Goal: Information Seeking & Learning: Learn about a topic

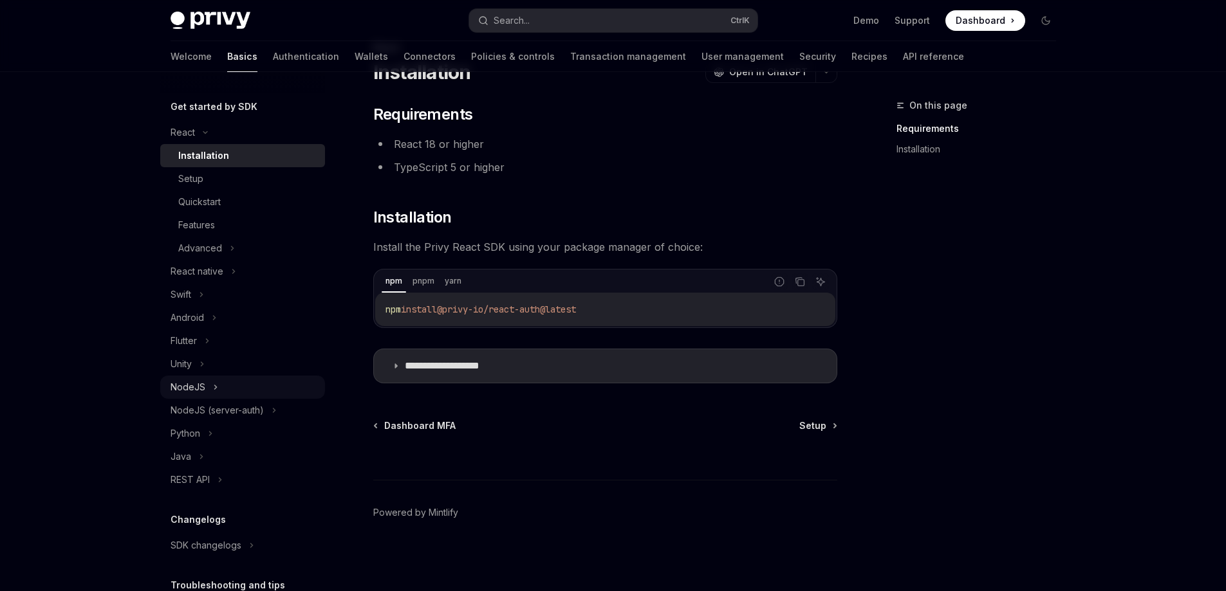
scroll to position [232, 0]
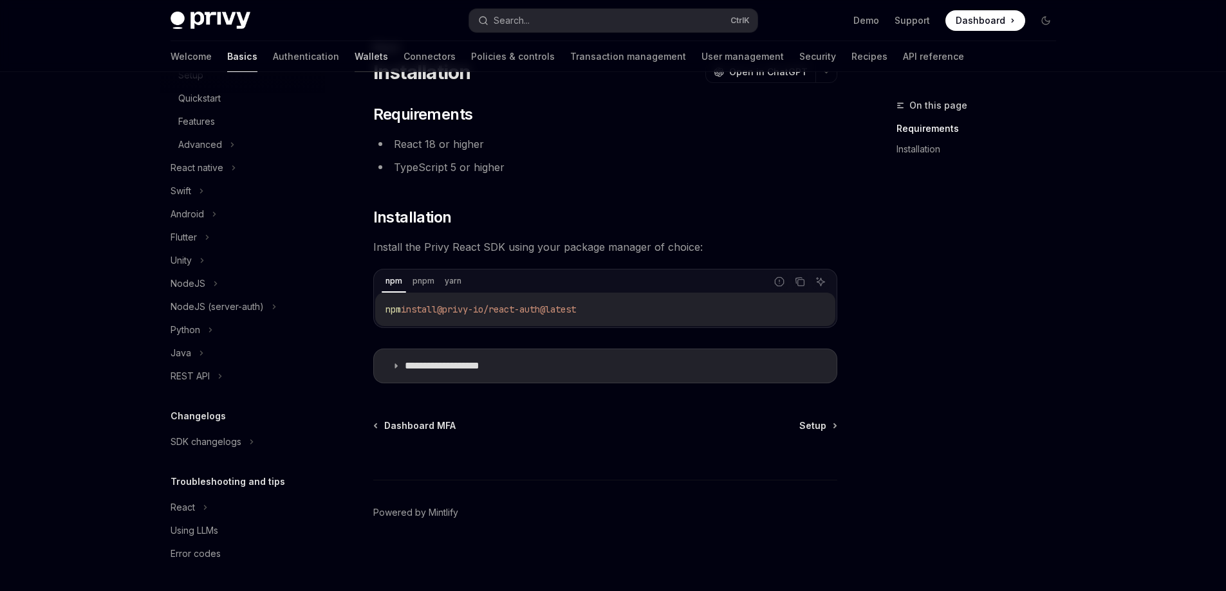
click at [355, 60] on link "Wallets" at bounding box center [371, 56] width 33 height 31
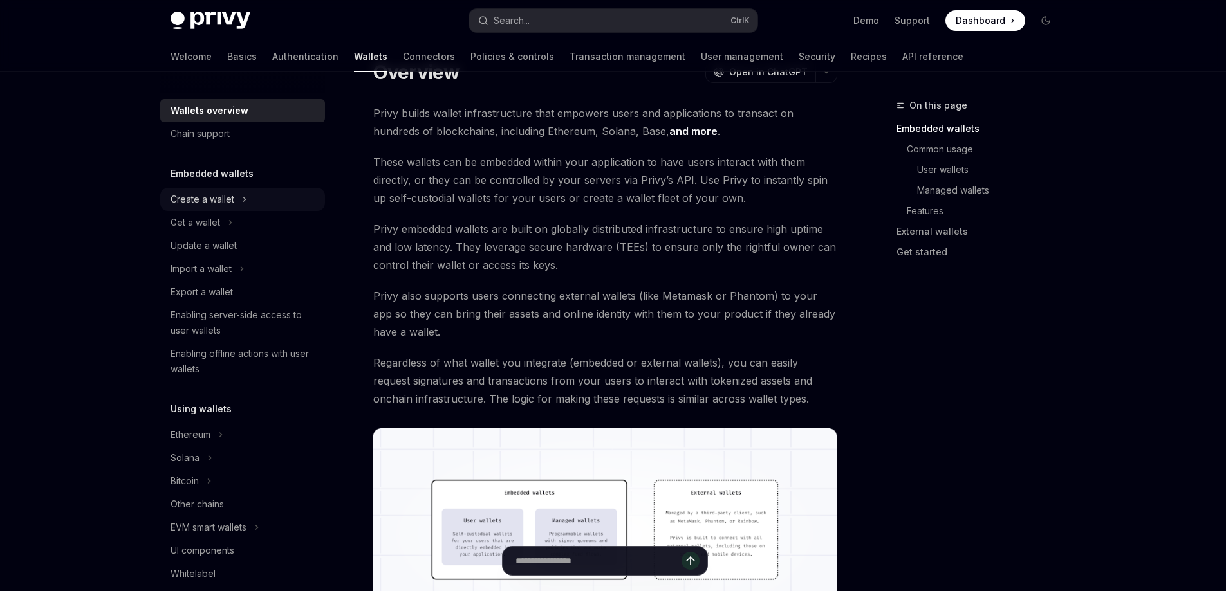
click at [304, 200] on div "Create a wallet" at bounding box center [242, 199] width 165 height 23
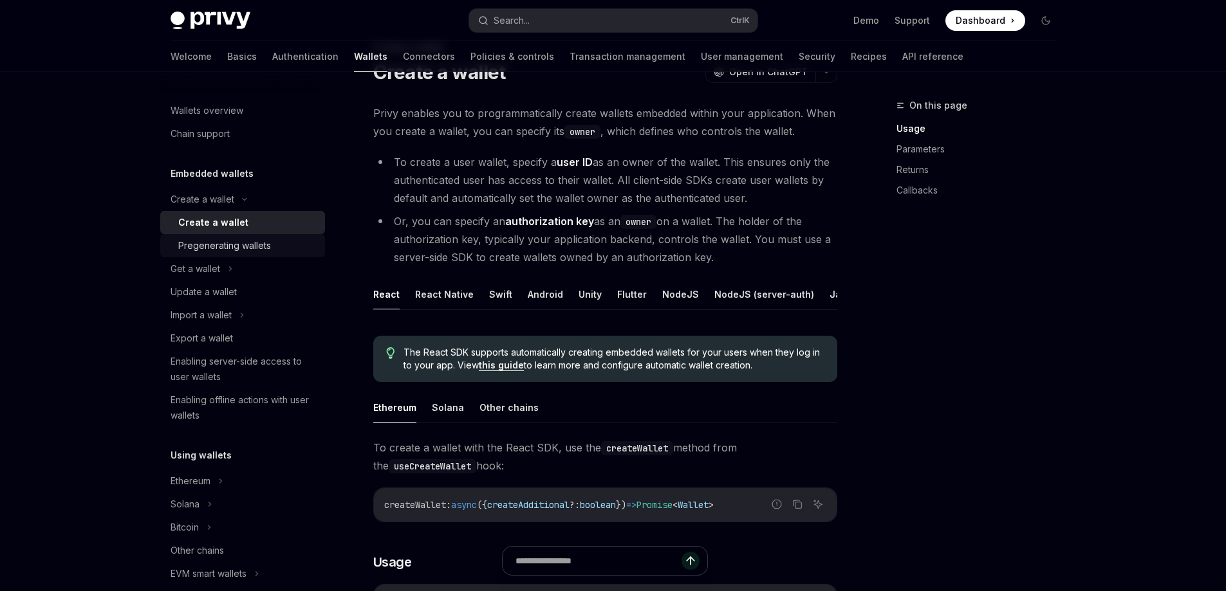
click at [286, 251] on div "Pregenerating wallets" at bounding box center [247, 245] width 139 height 15
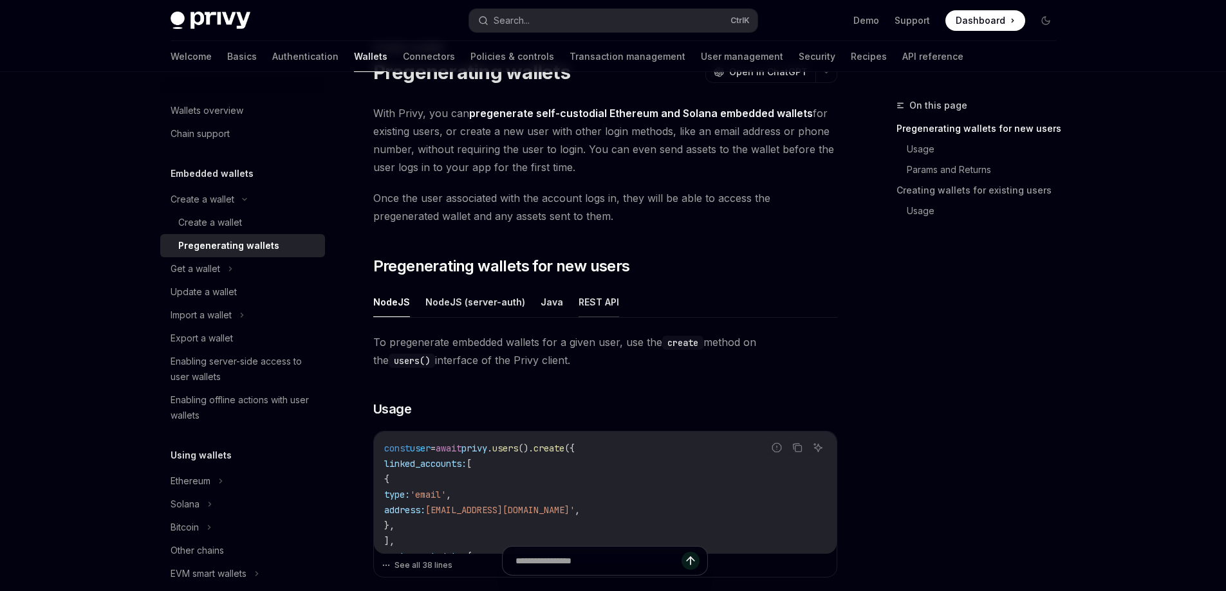
click at [608, 308] on button "REST API" at bounding box center [599, 302] width 41 height 30
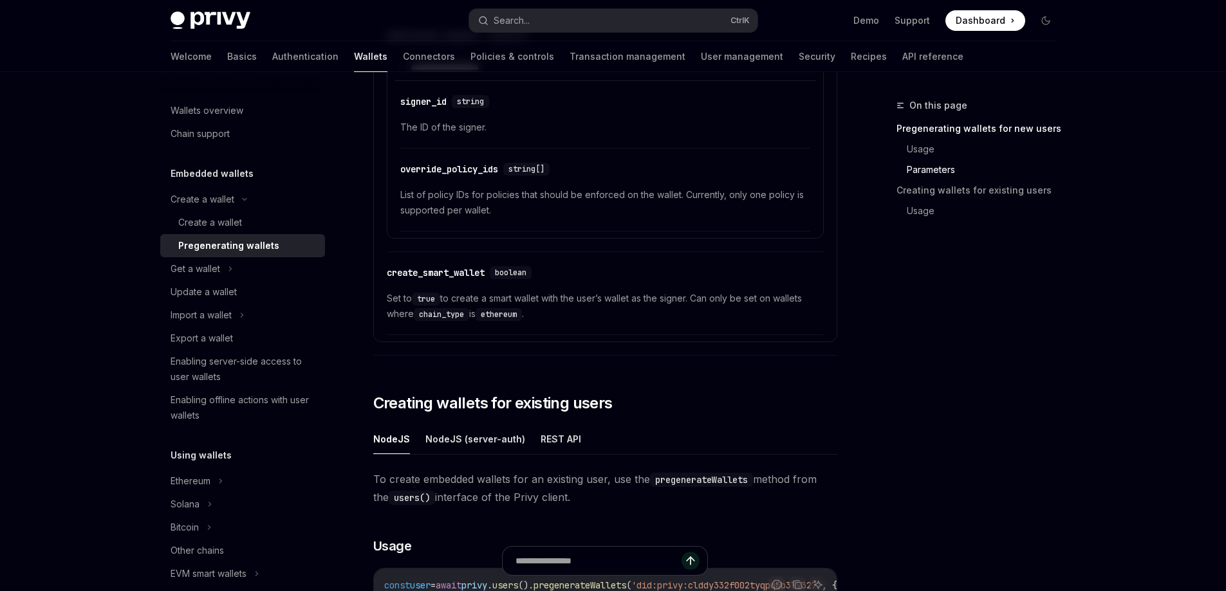
scroll to position [1924, 0]
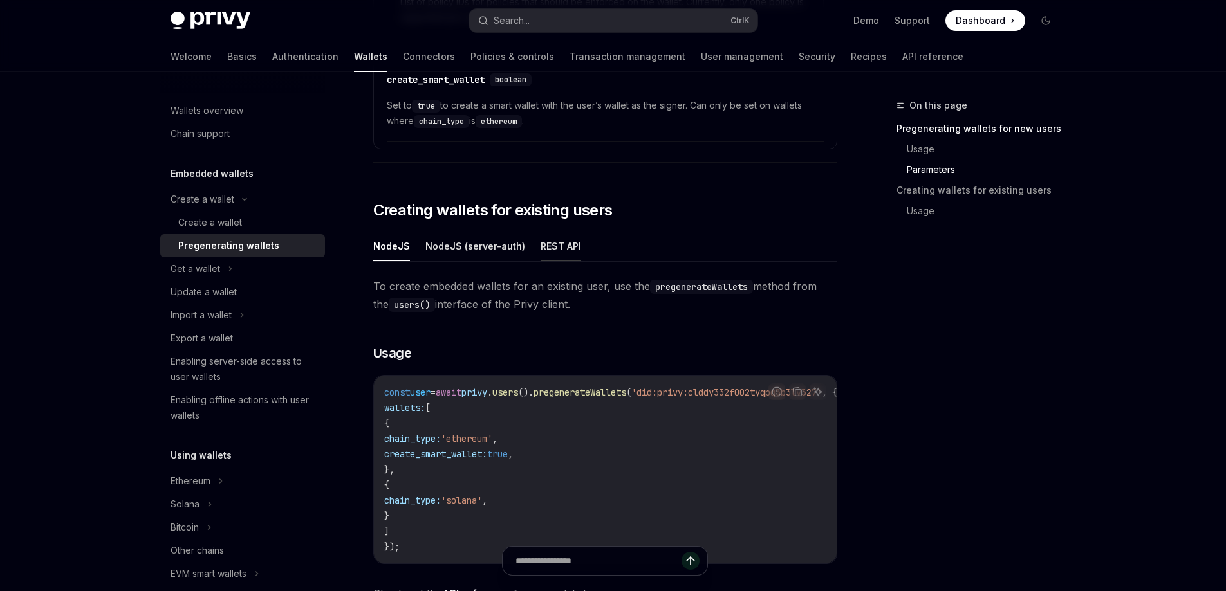
click at [552, 253] on button "REST API" at bounding box center [561, 246] width 41 height 30
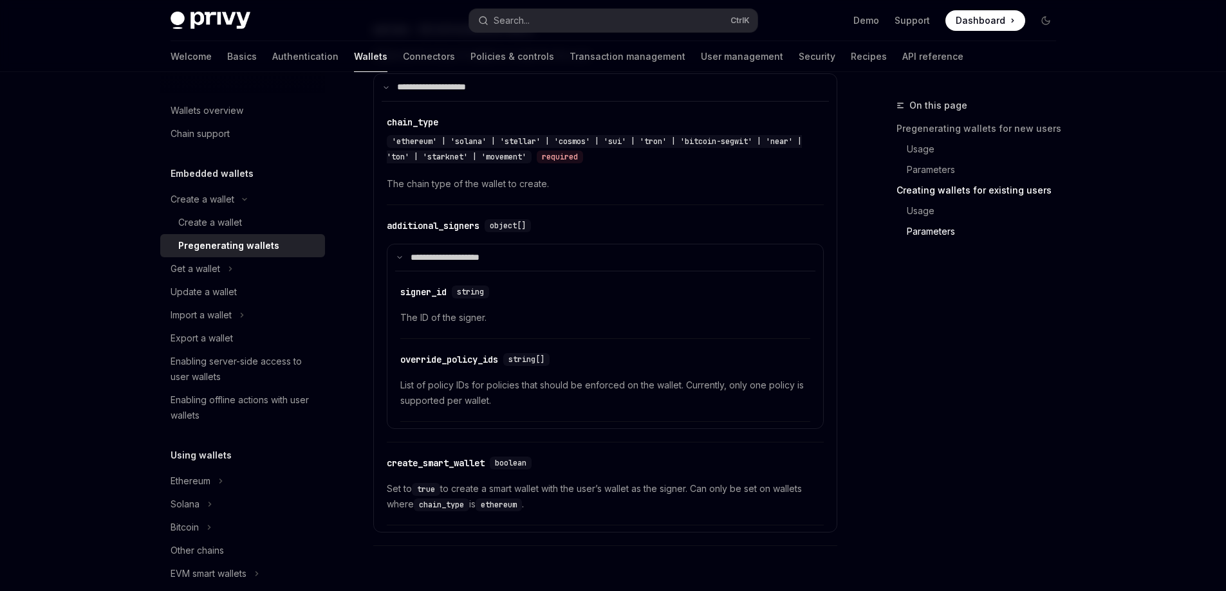
scroll to position [3257, 0]
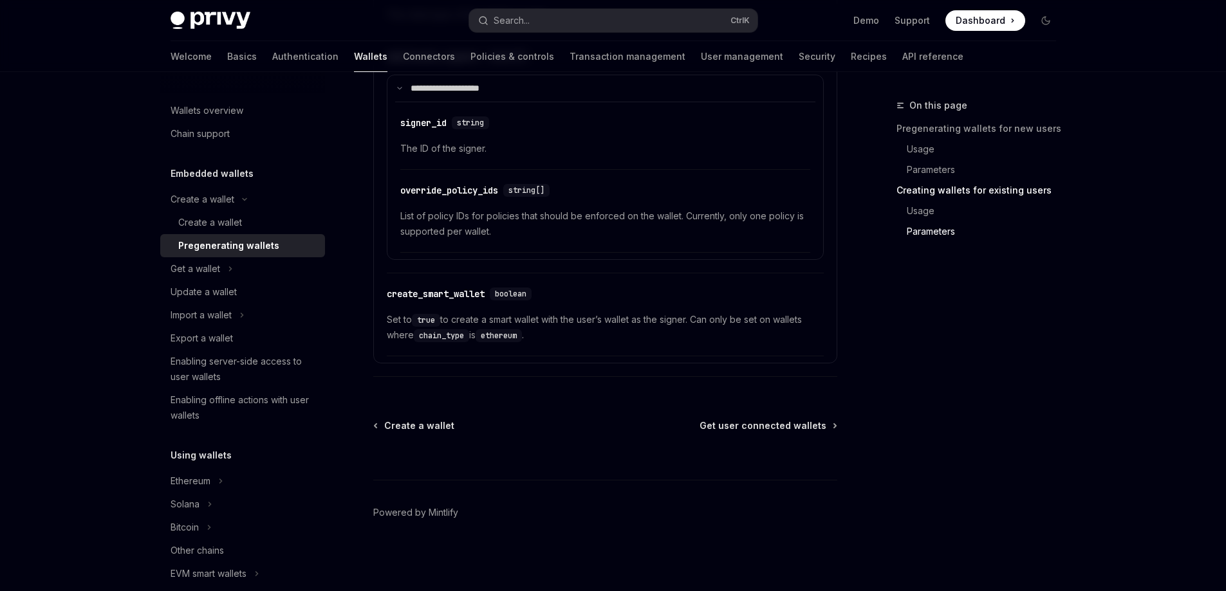
drag, startPoint x: 897, startPoint y: 428, endPoint x: 862, endPoint y: 334, distance: 100.4
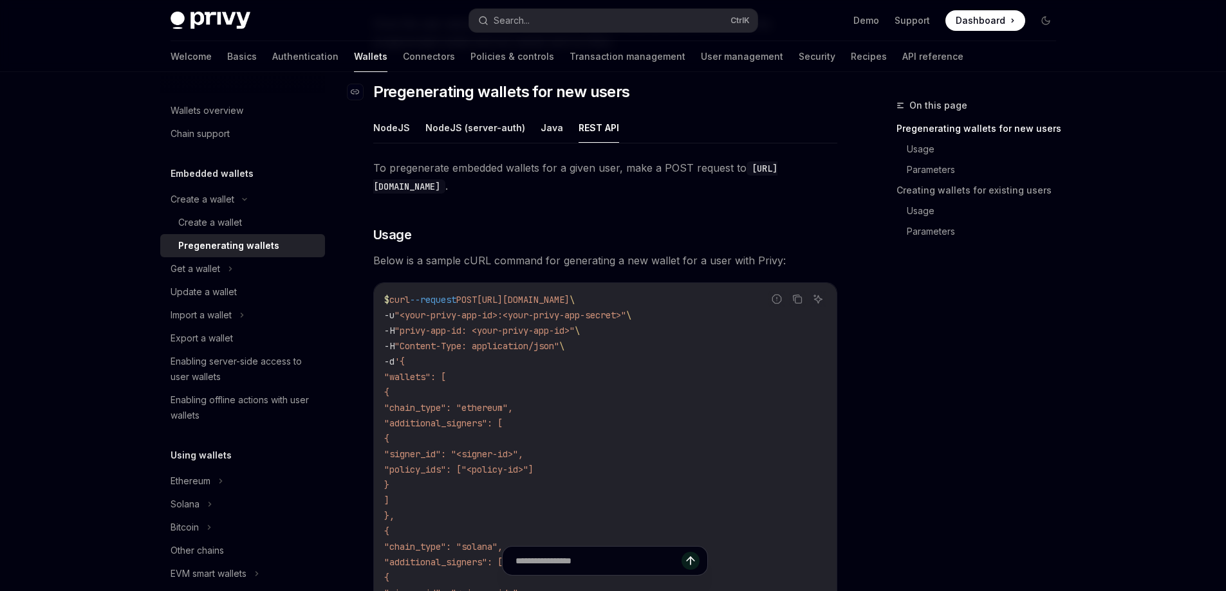
scroll to position [0, 0]
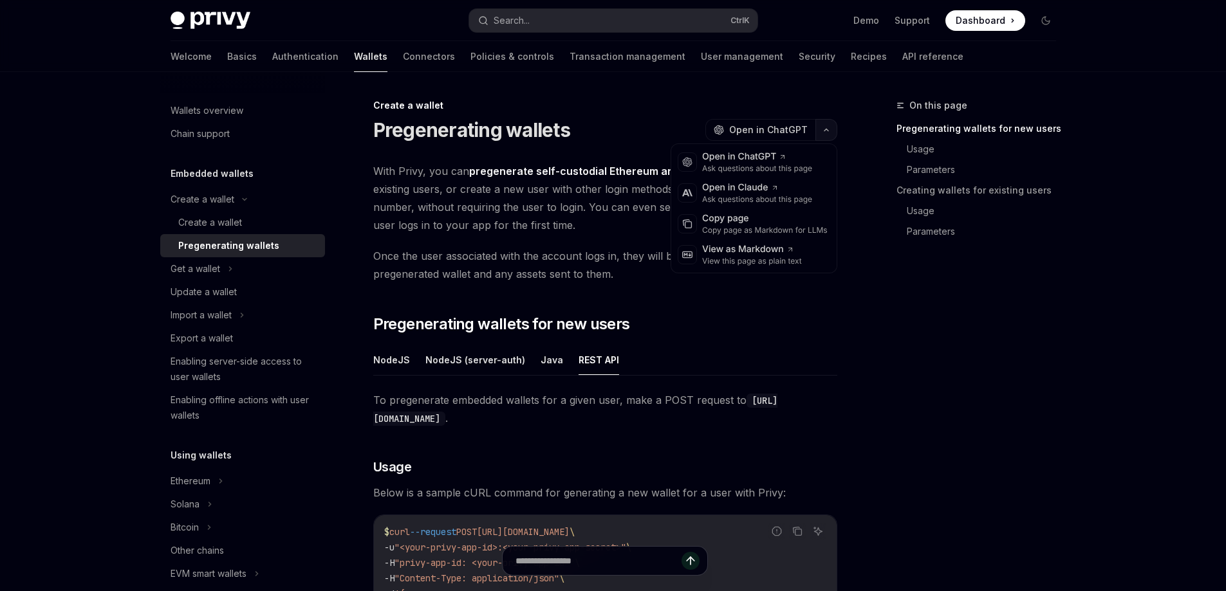
click at [821, 138] on button "button" at bounding box center [826, 130] width 22 height 22
click at [799, 235] on div "Copy page as Markdown for LLMs" at bounding box center [765, 230] width 126 height 10
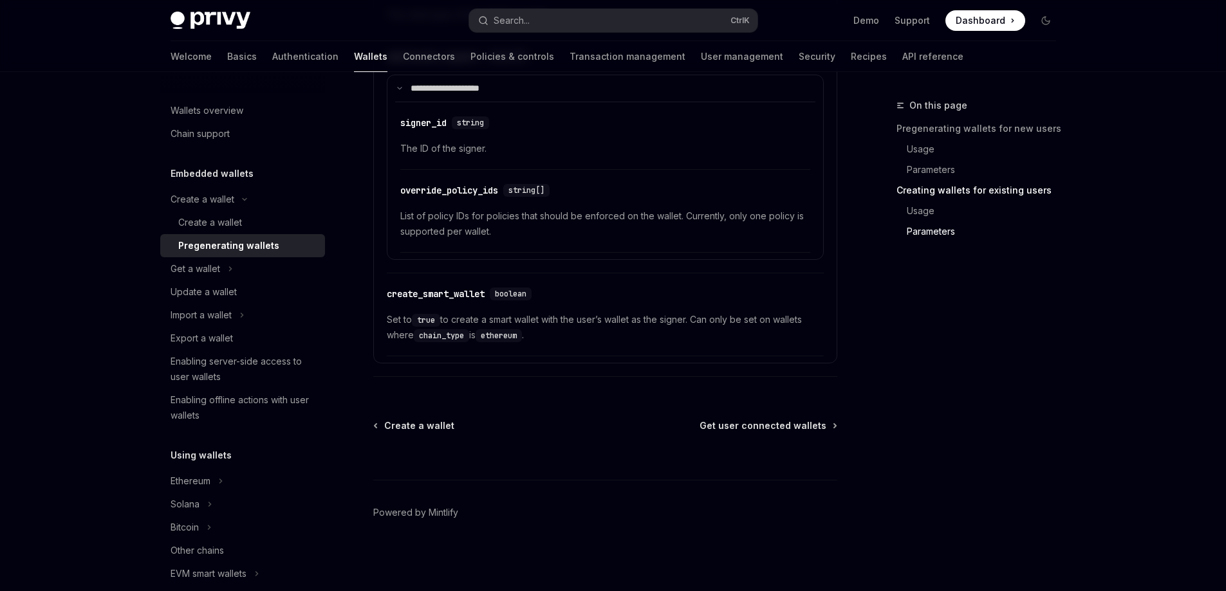
scroll to position [64, 0]
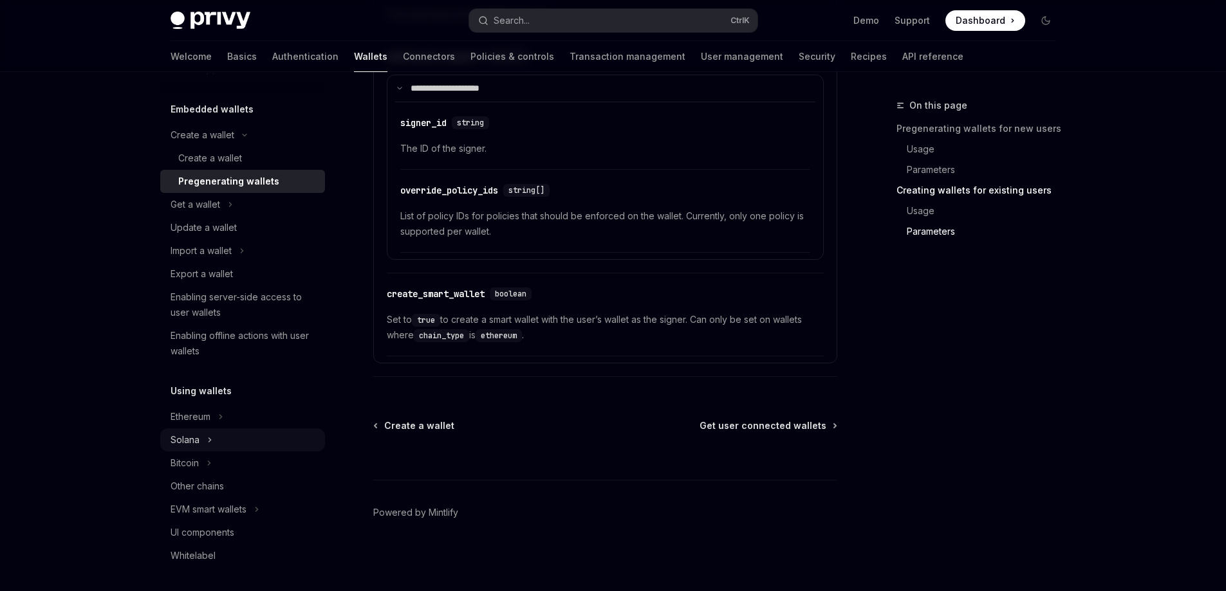
click at [243, 447] on div "Solana" at bounding box center [242, 440] width 165 height 23
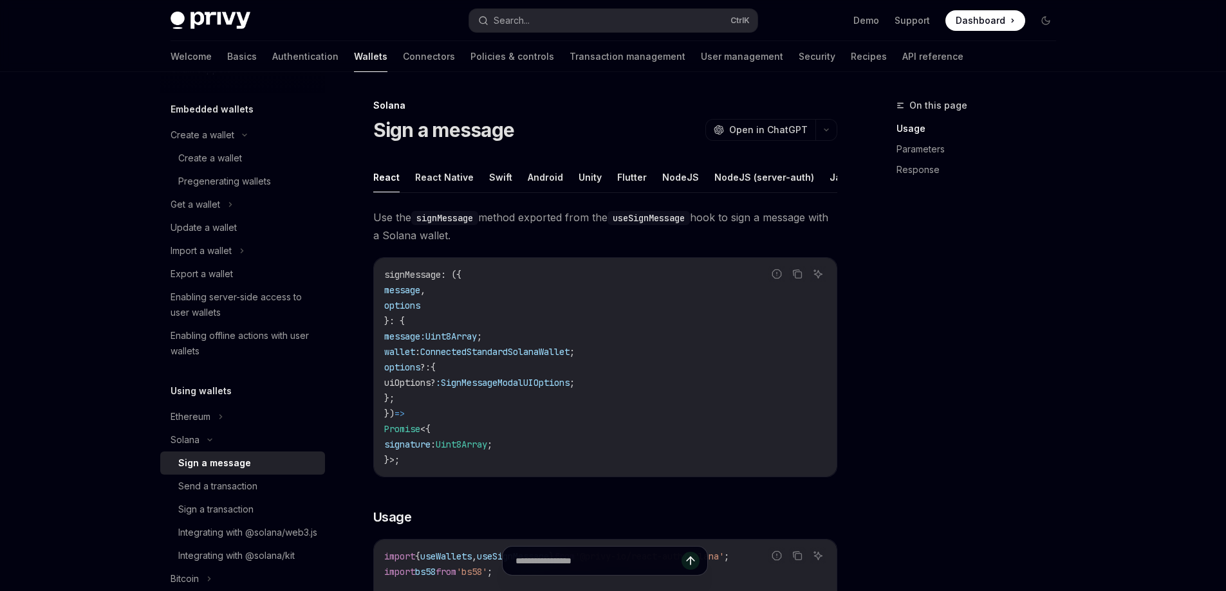
scroll to position [129, 0]
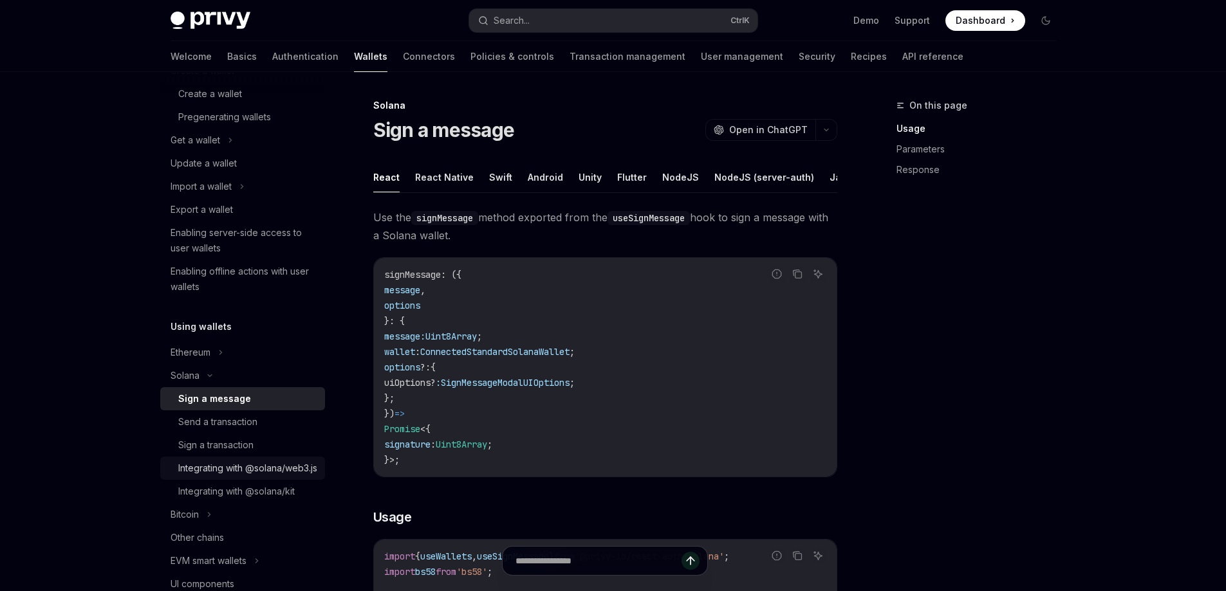
click at [311, 480] on link "Integrating with @solana/web3.js" at bounding box center [242, 468] width 165 height 23
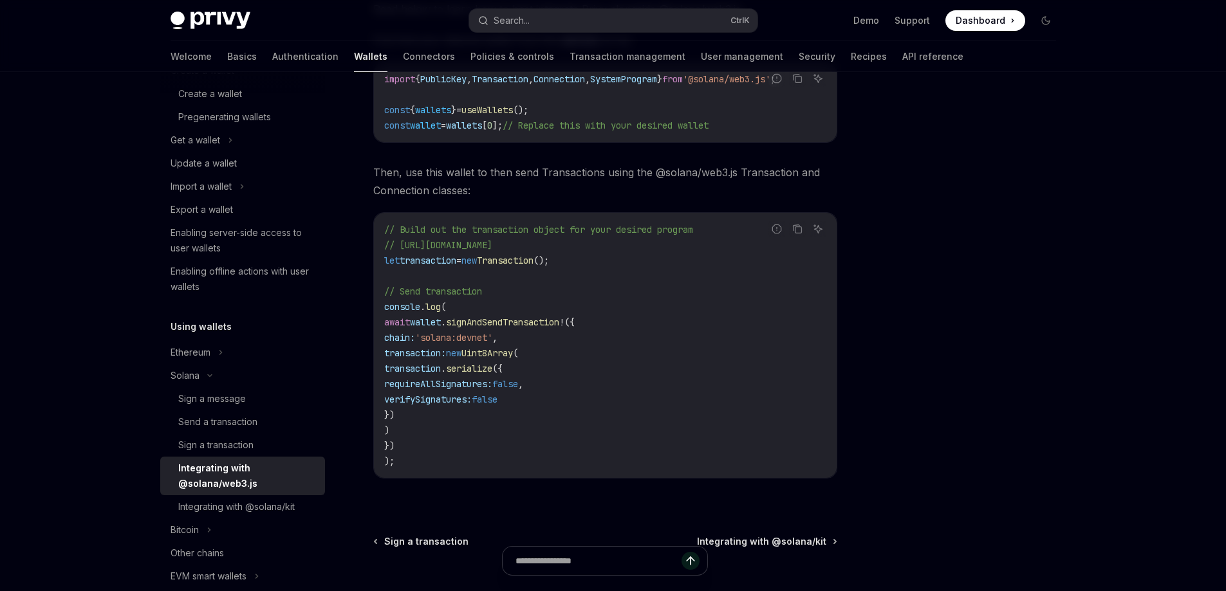
scroll to position [378, 0]
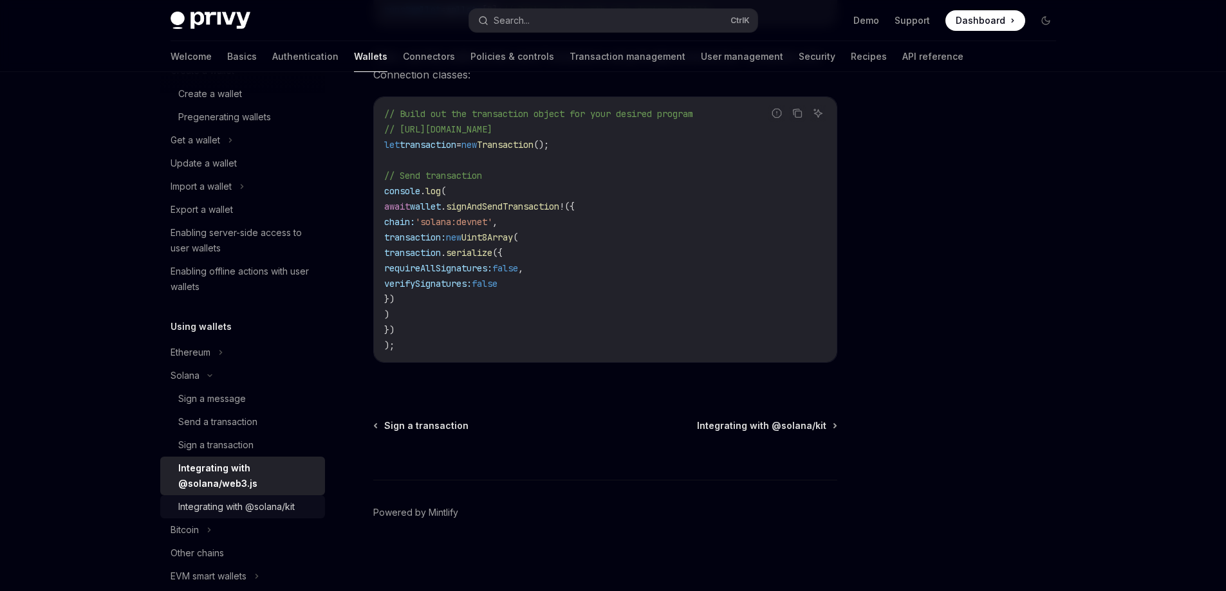
click at [248, 508] on div "Integrating with @solana/kit" at bounding box center [236, 506] width 116 height 15
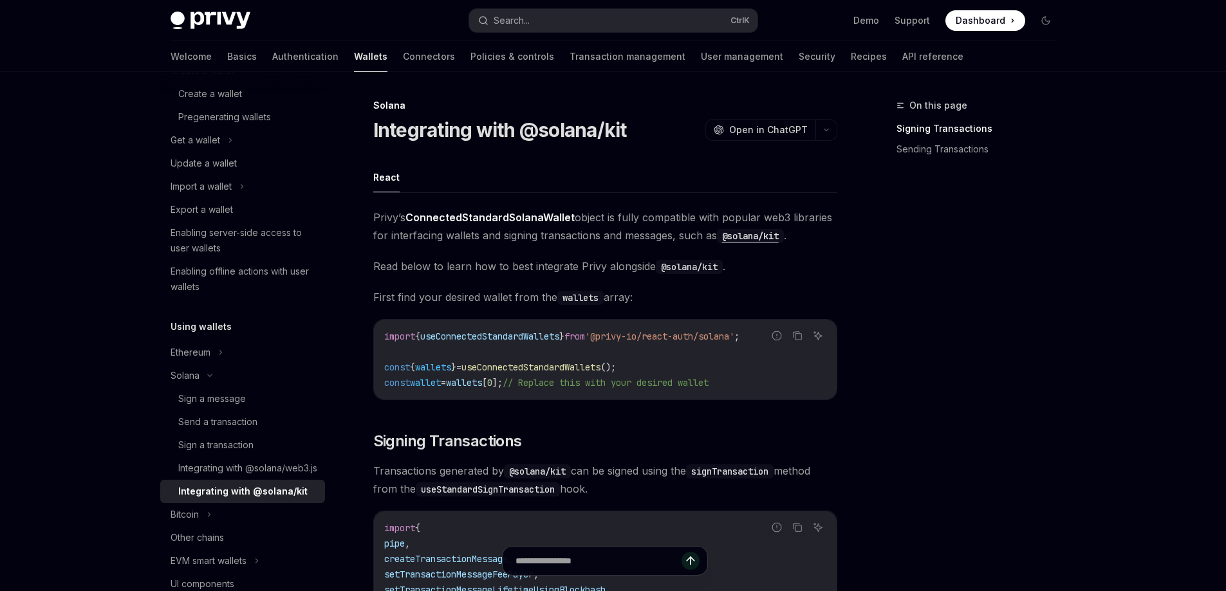
click at [835, 135] on button "button" at bounding box center [826, 130] width 22 height 22
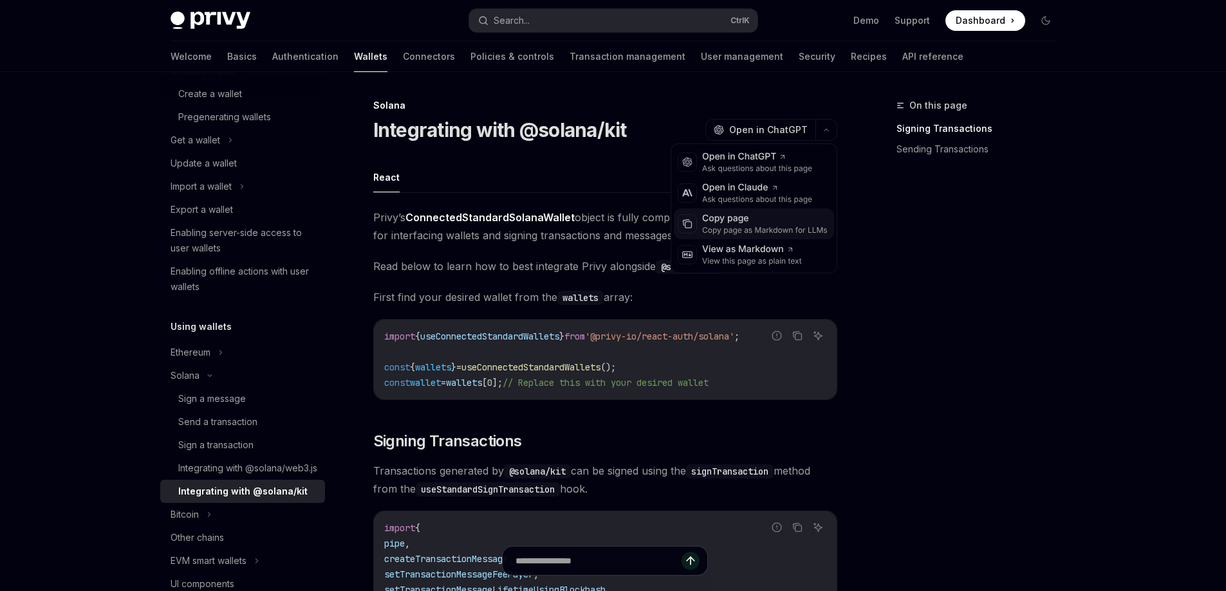
click at [790, 220] on div "Copy page" at bounding box center [765, 218] width 126 height 13
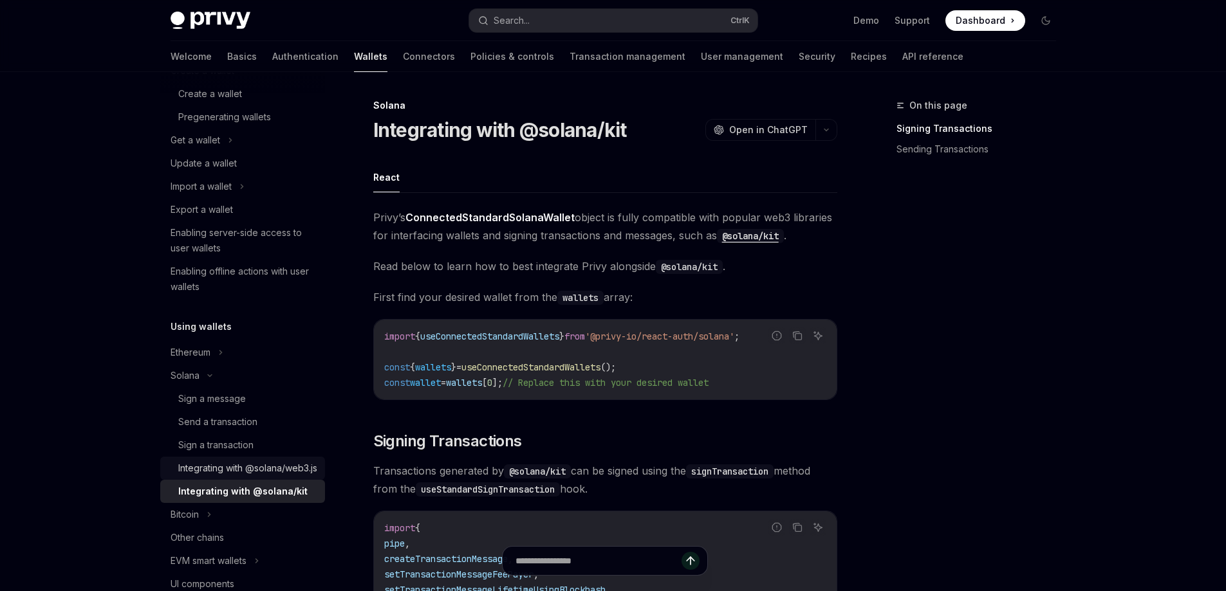
click at [266, 476] on div "Integrating with @solana/web3.js" at bounding box center [247, 468] width 139 height 15
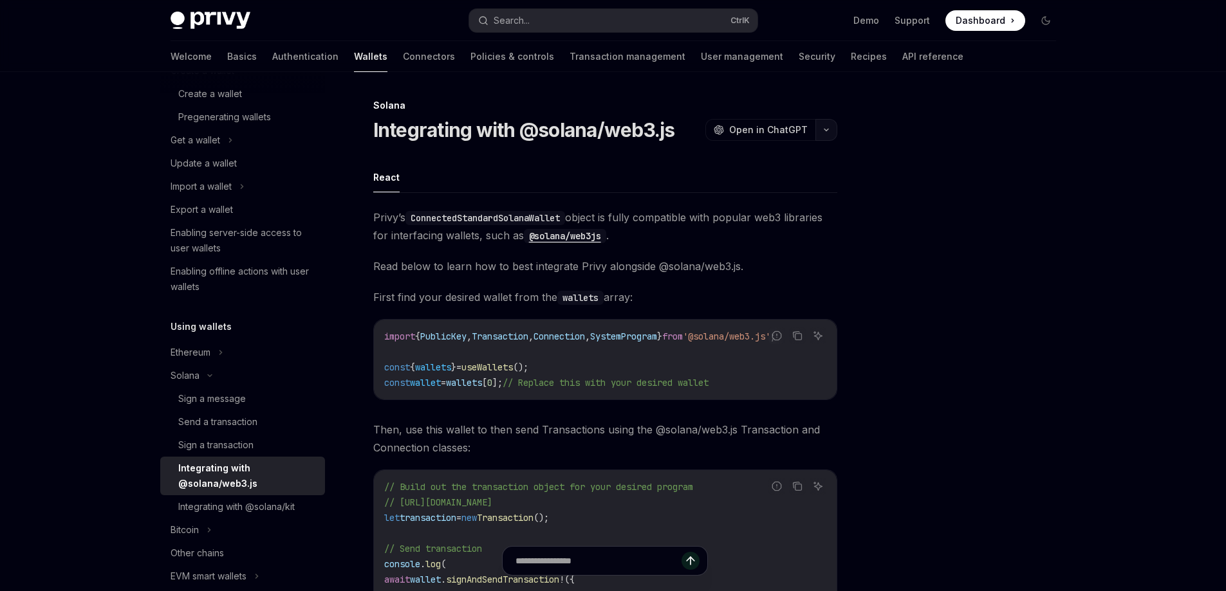
click at [825, 135] on button "button" at bounding box center [826, 130] width 22 height 22
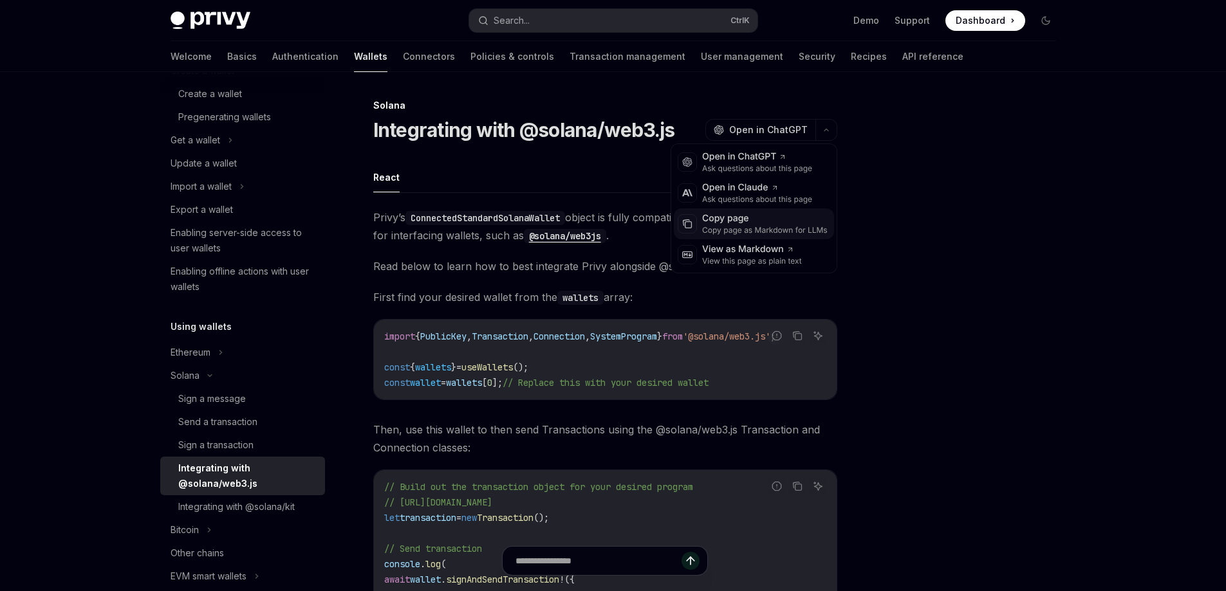
click at [795, 217] on div "Copy page" at bounding box center [765, 218] width 126 height 13
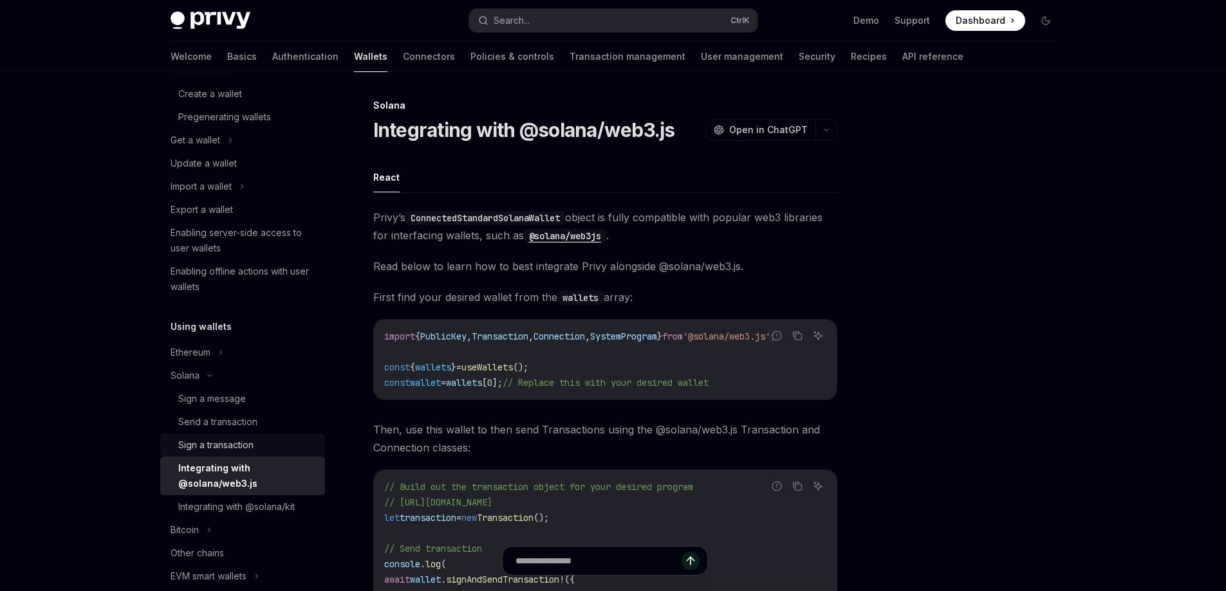
click at [242, 444] on div "Sign a transaction" at bounding box center [215, 445] width 75 height 15
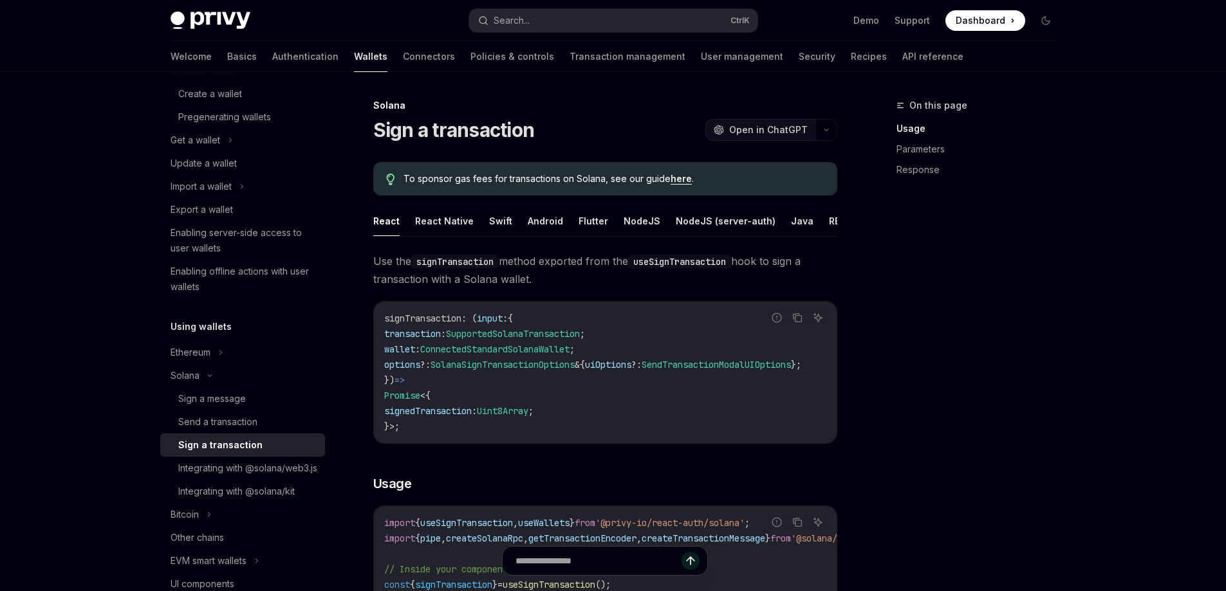
click at [804, 122] on button "OpenAI Open in ChatGPT" at bounding box center [760, 130] width 110 height 22
click at [815, 217] on button "REST API" at bounding box center [835, 221] width 41 height 30
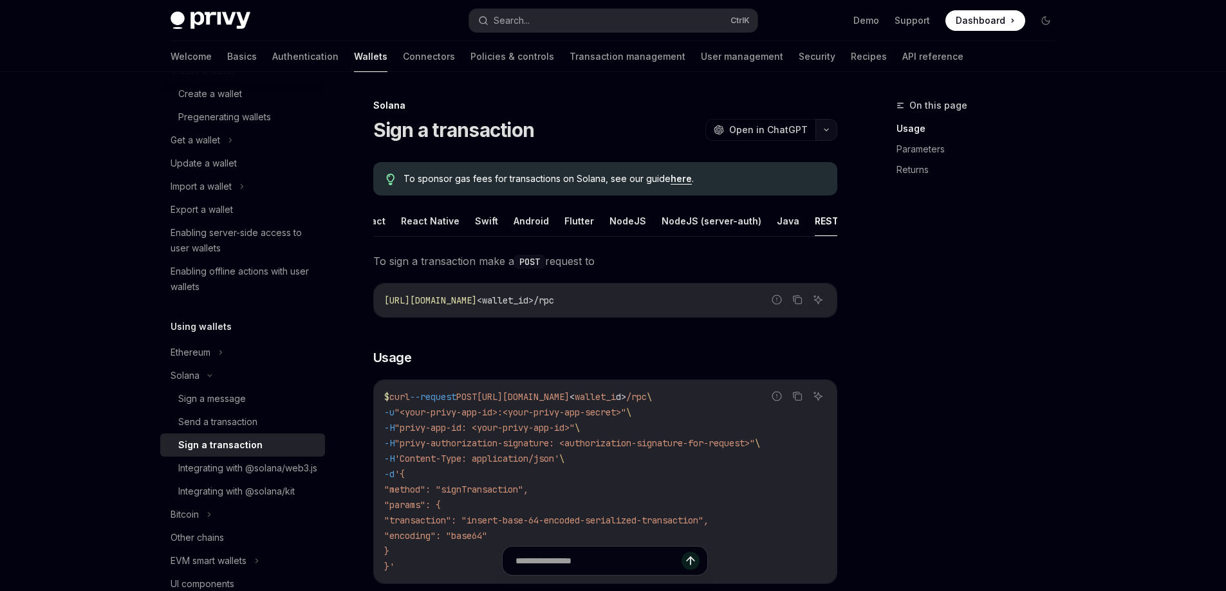
click at [828, 130] on icon "button" at bounding box center [826, 129] width 15 height 5
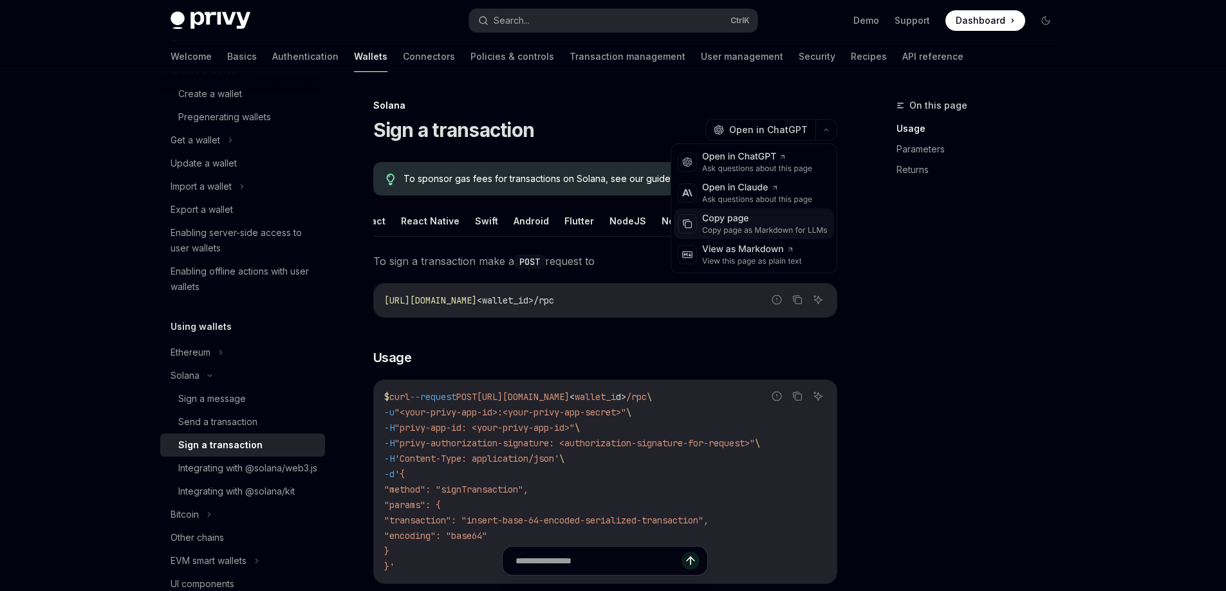
click at [788, 225] on div "Copy page as Markdown for LLMs" at bounding box center [765, 230] width 126 height 10
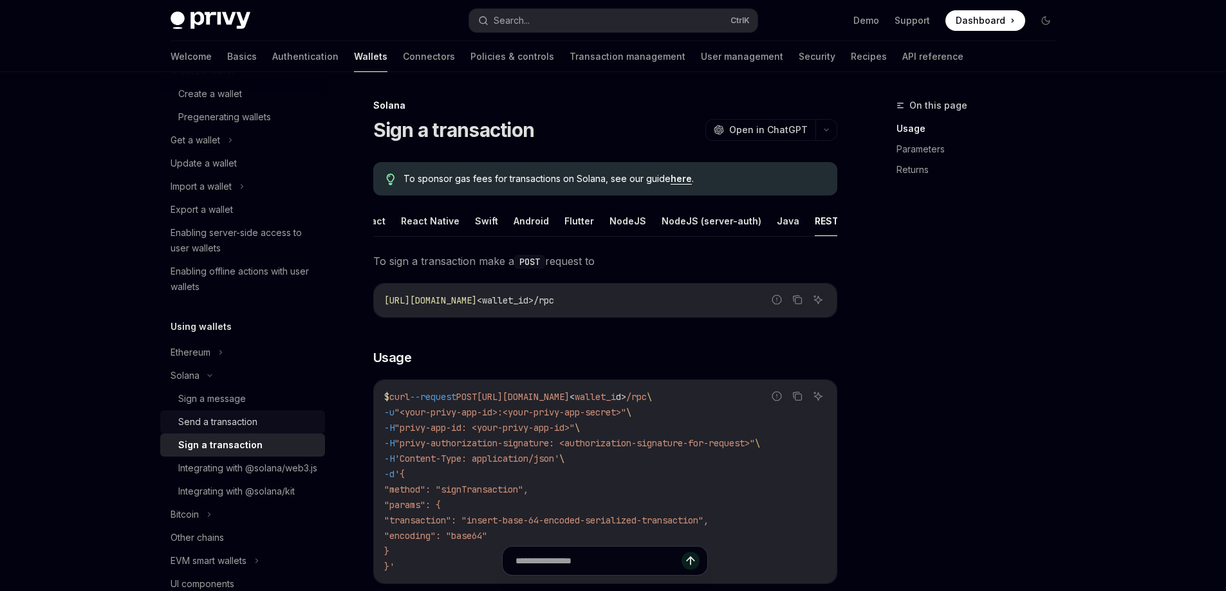
click at [268, 421] on div "Send a transaction" at bounding box center [247, 421] width 139 height 15
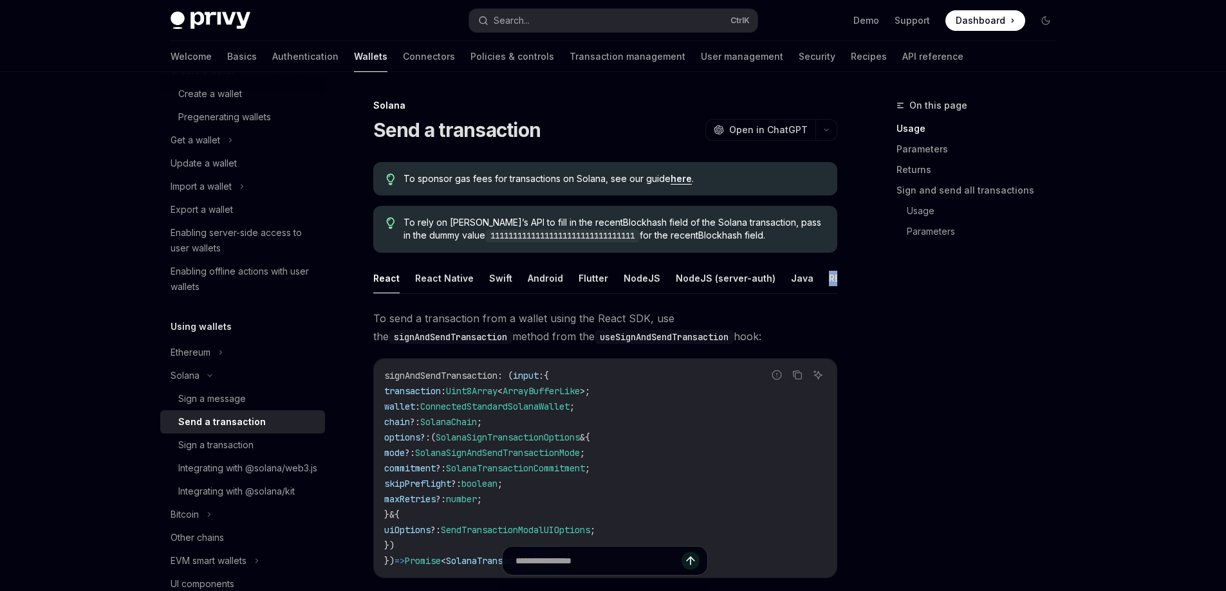
scroll to position [0, 14]
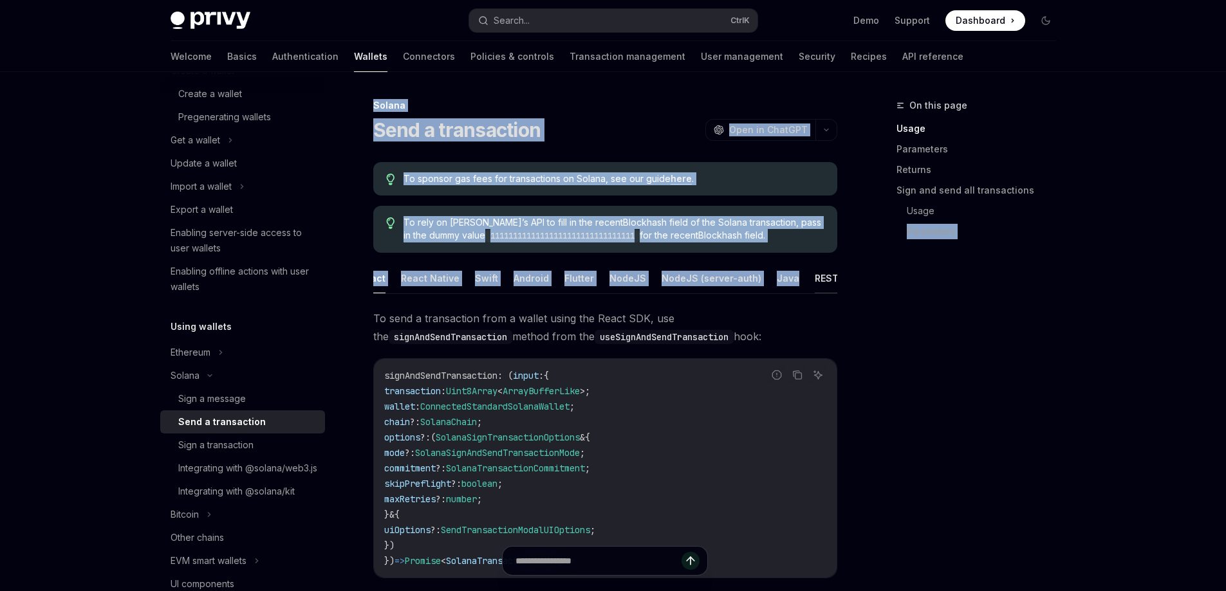
drag, startPoint x: 798, startPoint y: 292, endPoint x: 814, endPoint y: 287, distance: 16.7
click at [825, 273] on button "REST API" at bounding box center [835, 278] width 41 height 30
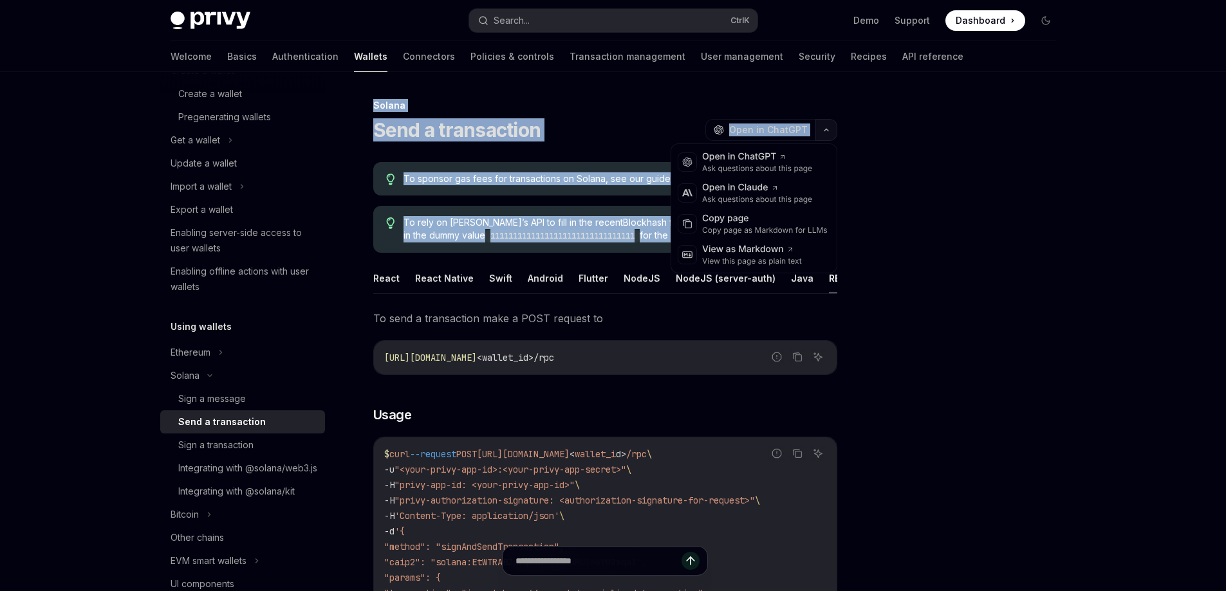
click at [825, 126] on button "button" at bounding box center [826, 130] width 22 height 22
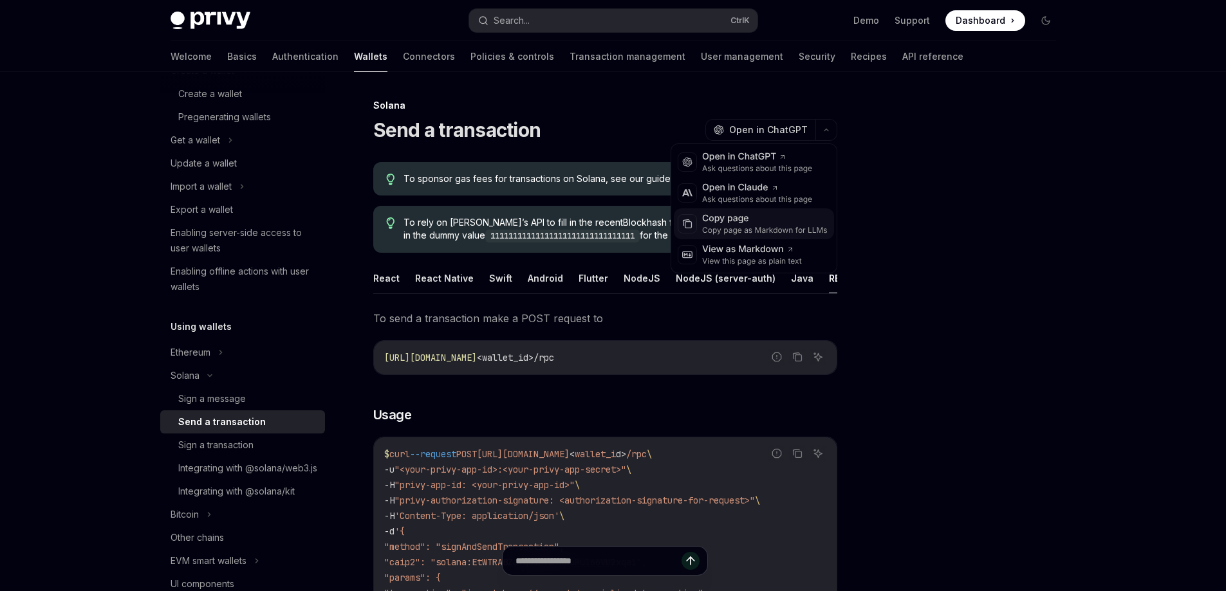
click at [801, 226] on div "Copy page as Markdown for LLMs" at bounding box center [765, 230] width 126 height 10
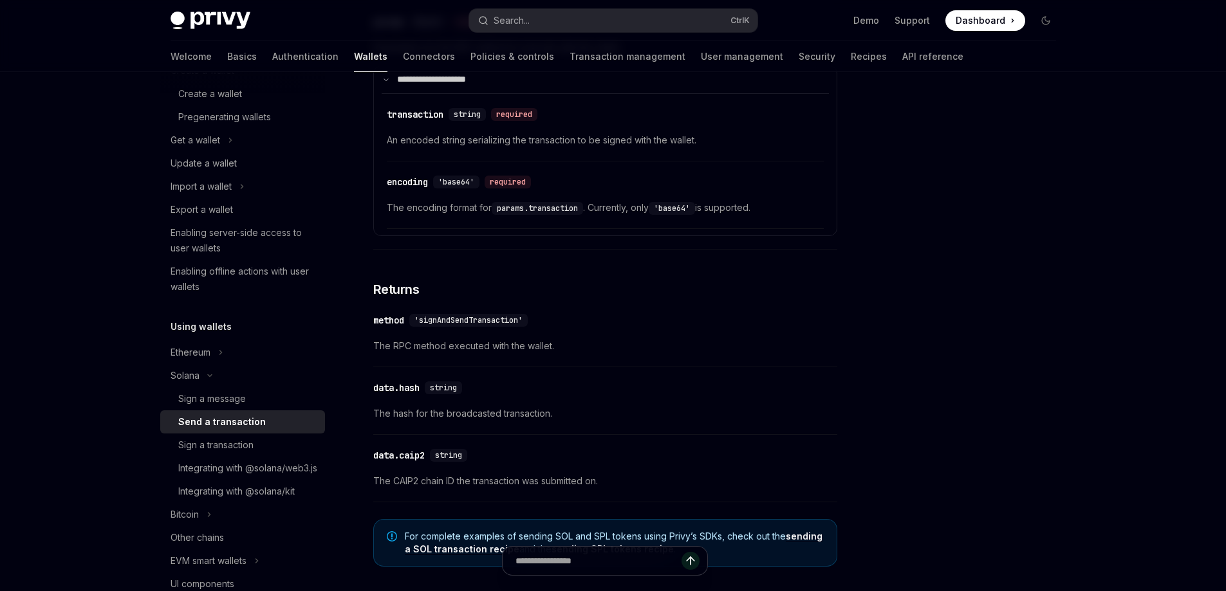
scroll to position [1213, 0]
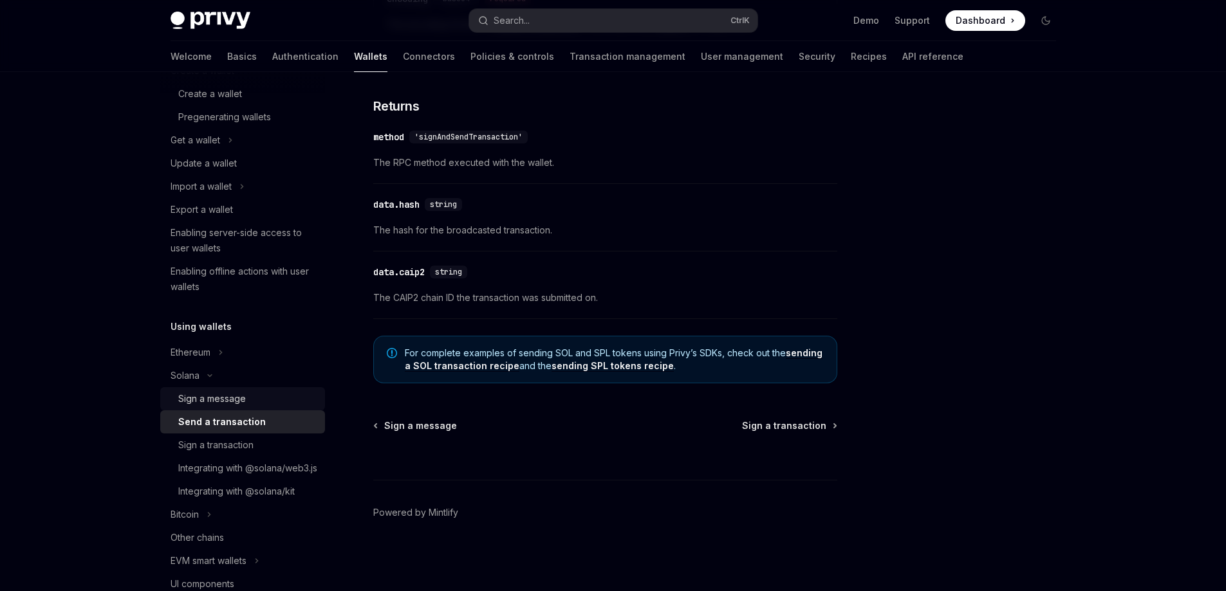
click at [277, 402] on div "Sign a message" at bounding box center [247, 398] width 139 height 15
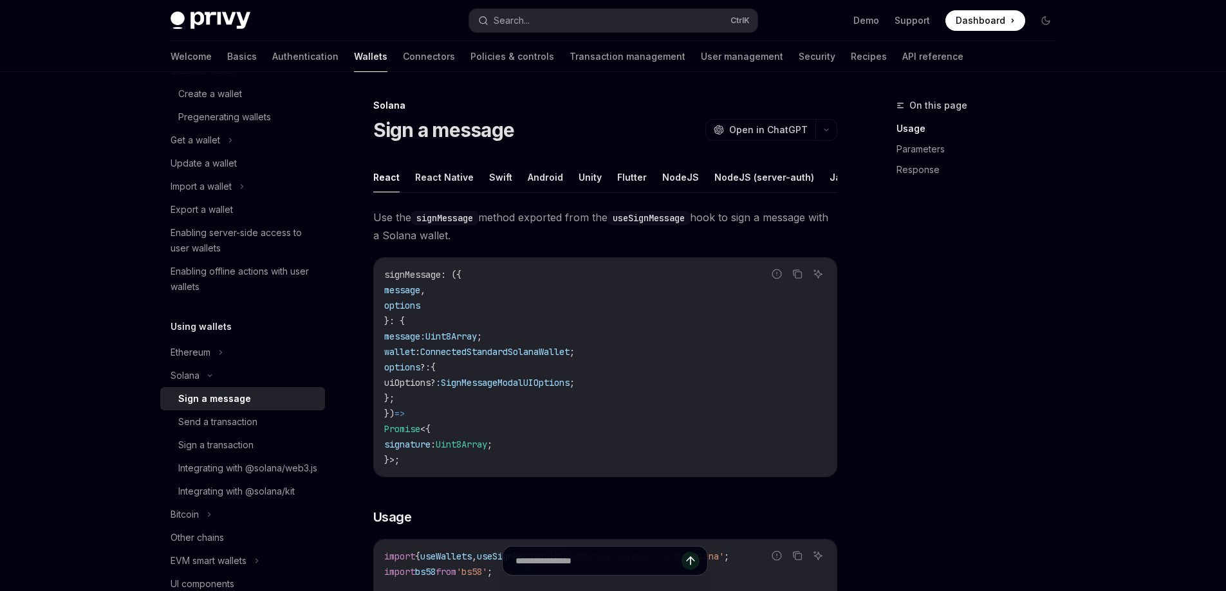
drag, startPoint x: 759, startPoint y: 186, endPoint x: 749, endPoint y: 197, distance: 15.0
click at [768, 193] on ul "React React Native Swift Android Unity Flutter NodeJS NodeJS (server-auth) Java…" at bounding box center [605, 177] width 464 height 31
click at [815, 178] on button "REST API" at bounding box center [835, 177] width 41 height 30
type textarea "*"
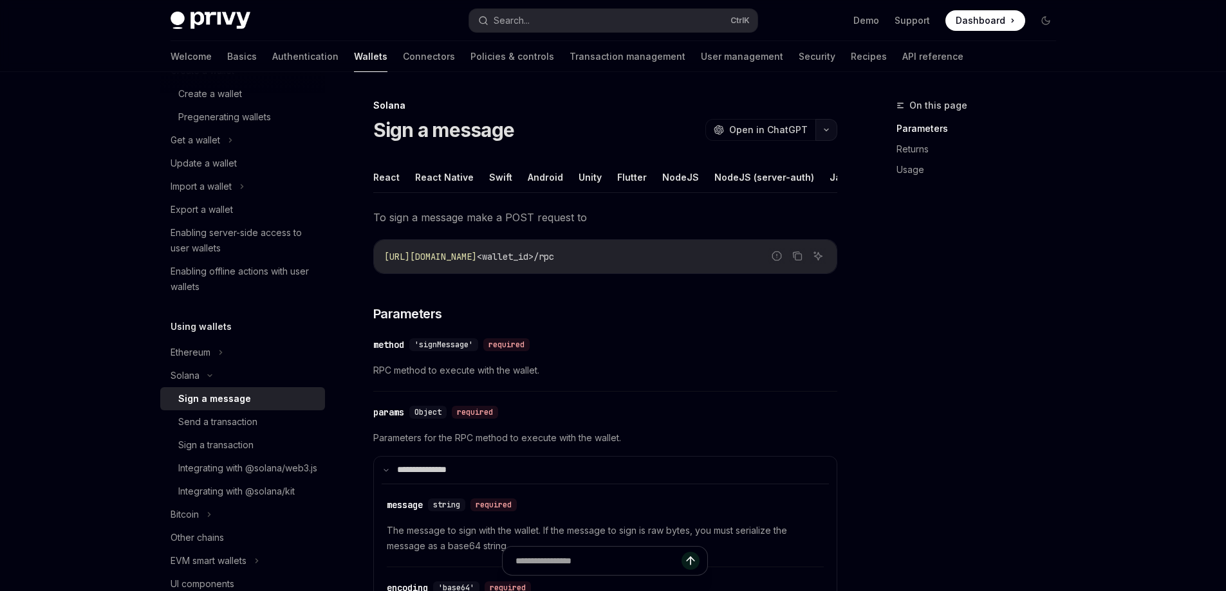
click at [828, 127] on icon "button" at bounding box center [826, 129] width 15 height 5
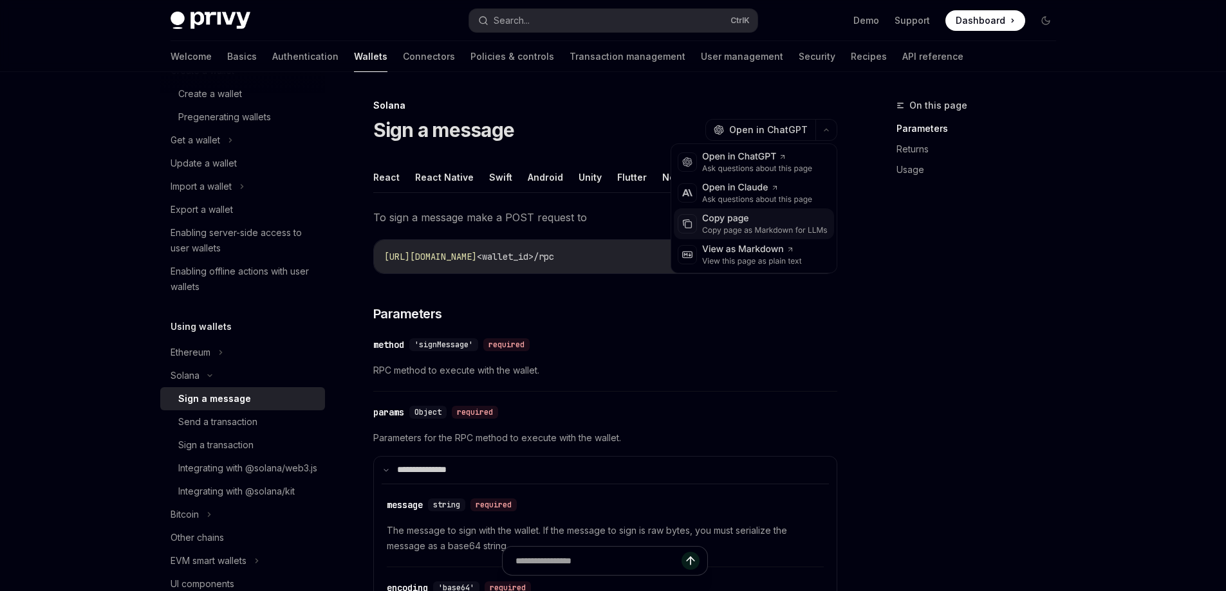
click at [803, 224] on div "Copy page" at bounding box center [765, 218] width 126 height 13
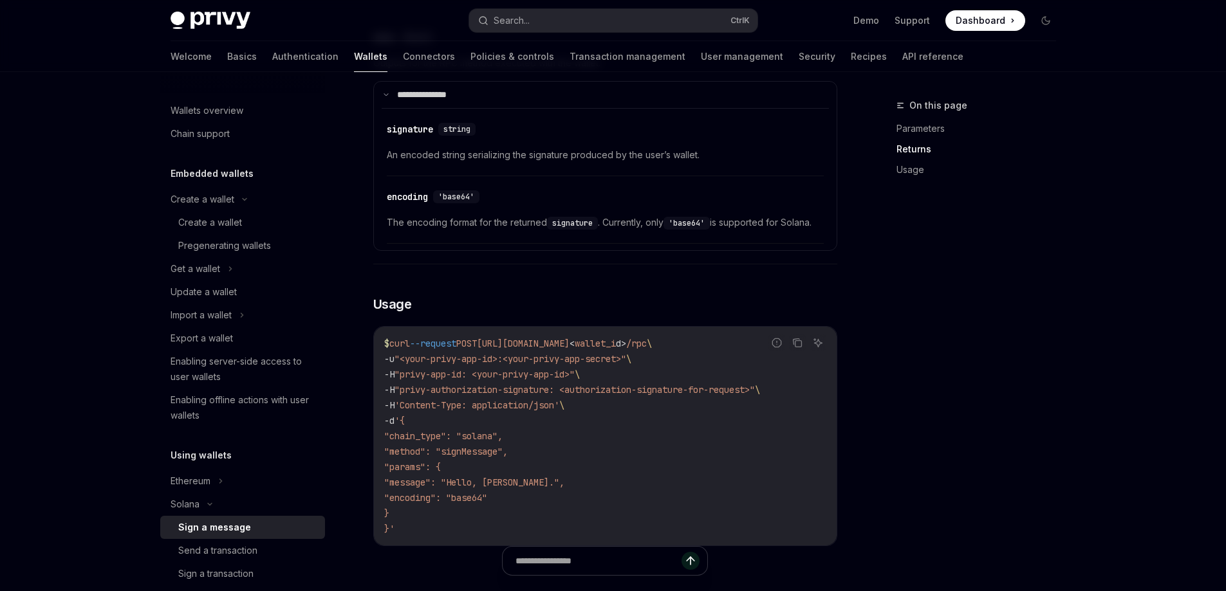
scroll to position [693, 0]
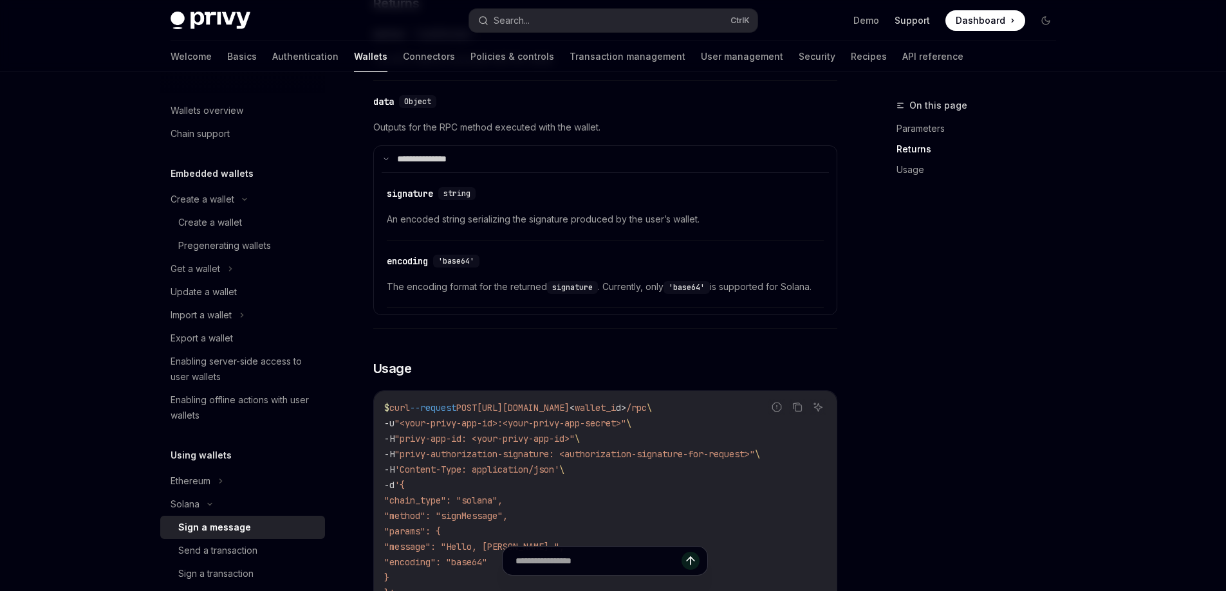
click at [917, 24] on link "Support" at bounding box center [912, 20] width 35 height 13
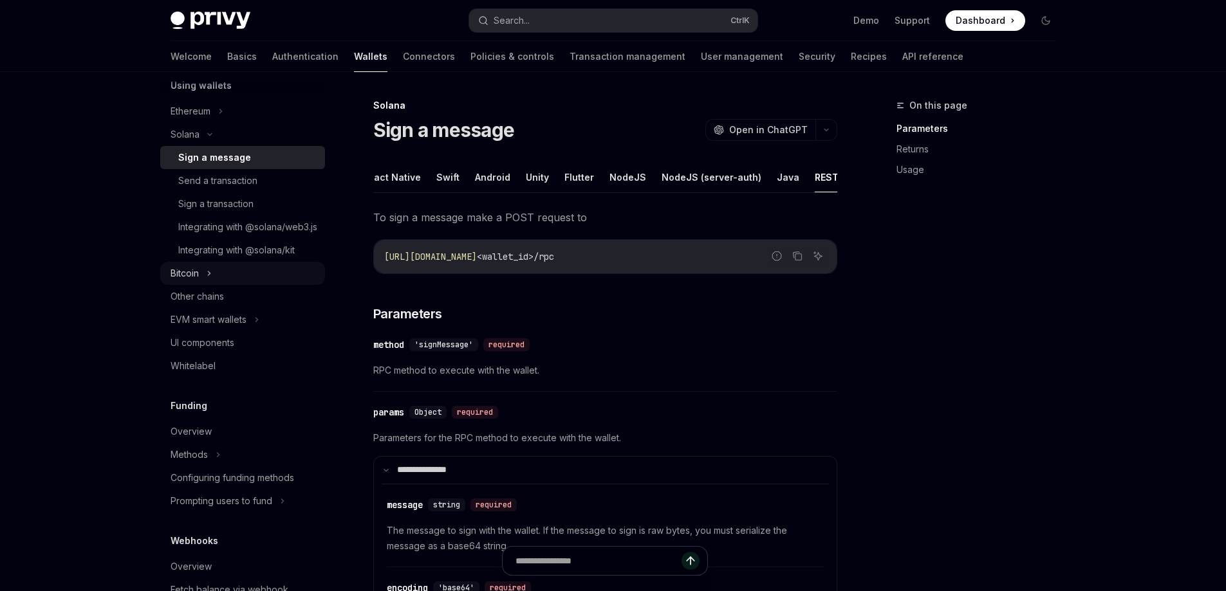
scroll to position [306, 0]
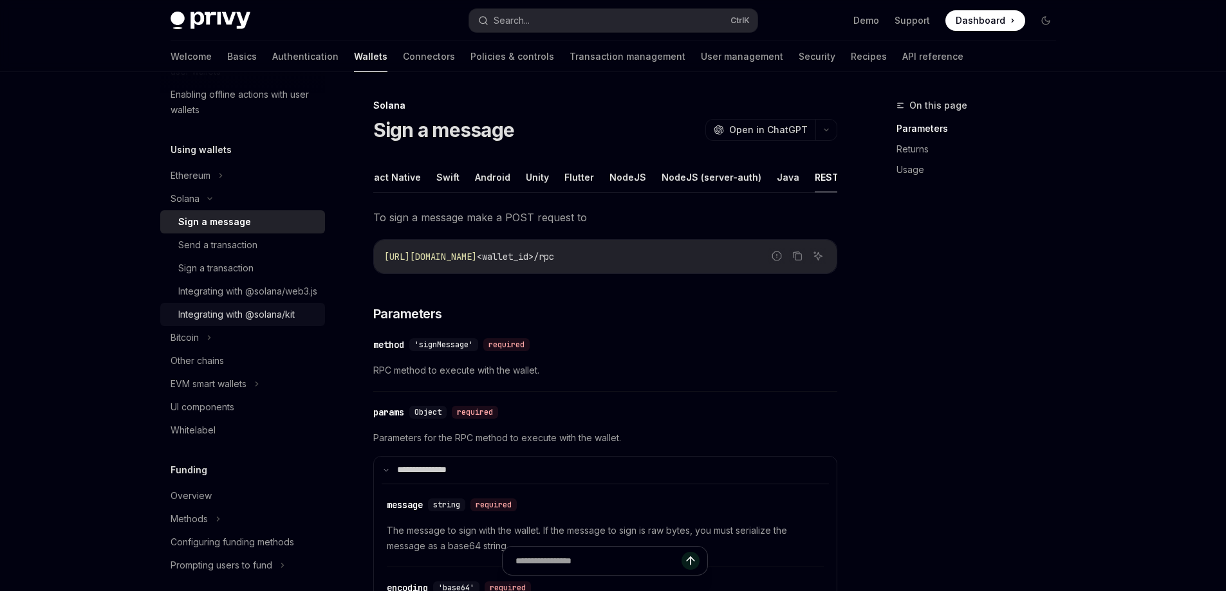
click at [298, 322] on div "Integrating with @solana/kit" at bounding box center [247, 314] width 139 height 15
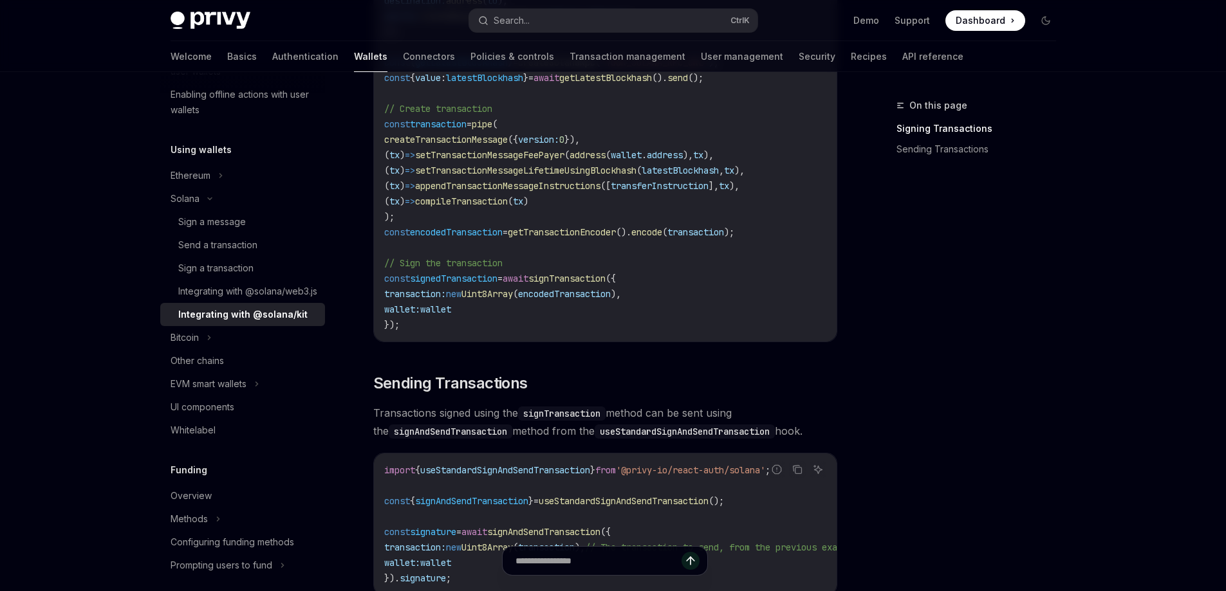
scroll to position [1075, 0]
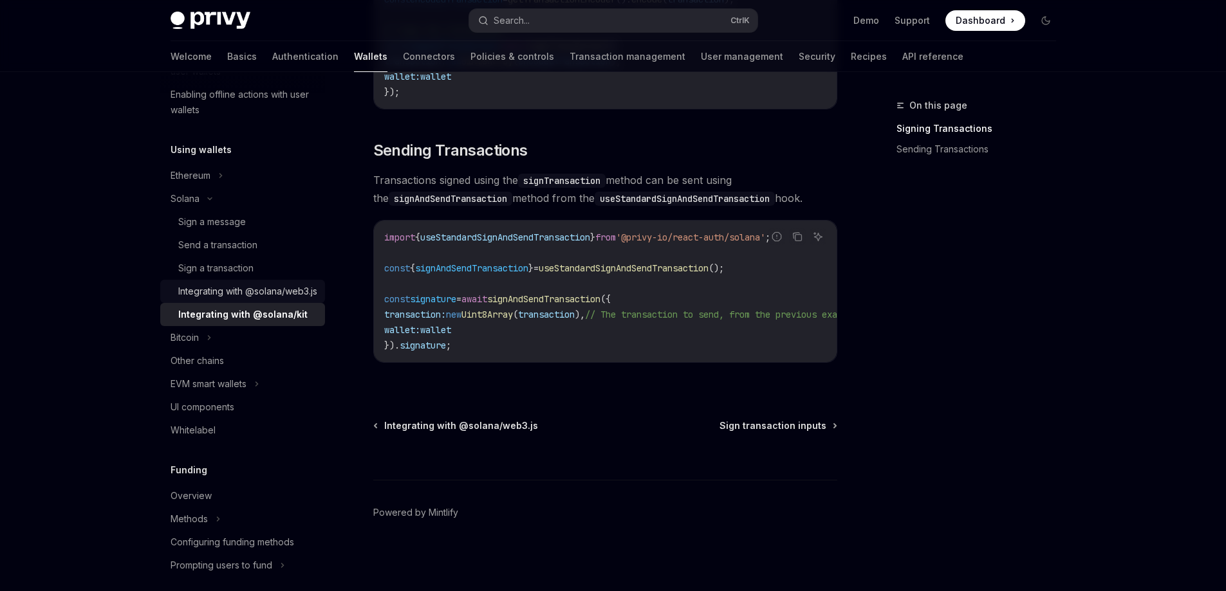
click at [267, 299] on div "Integrating with @solana/web3.js" at bounding box center [247, 291] width 139 height 15
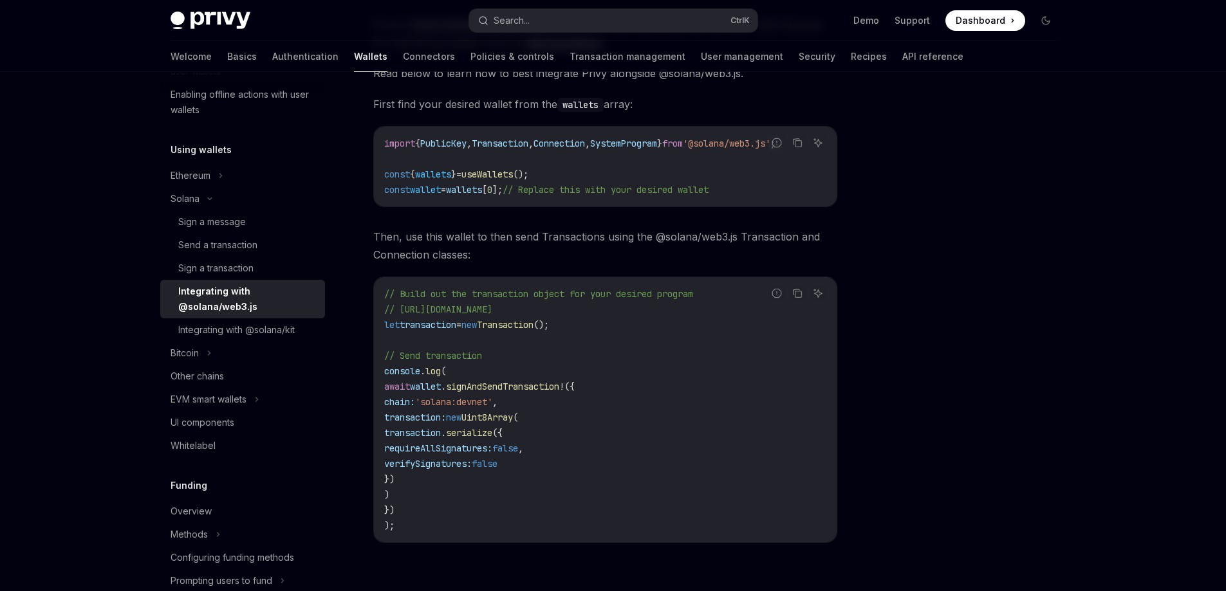
scroll to position [378, 0]
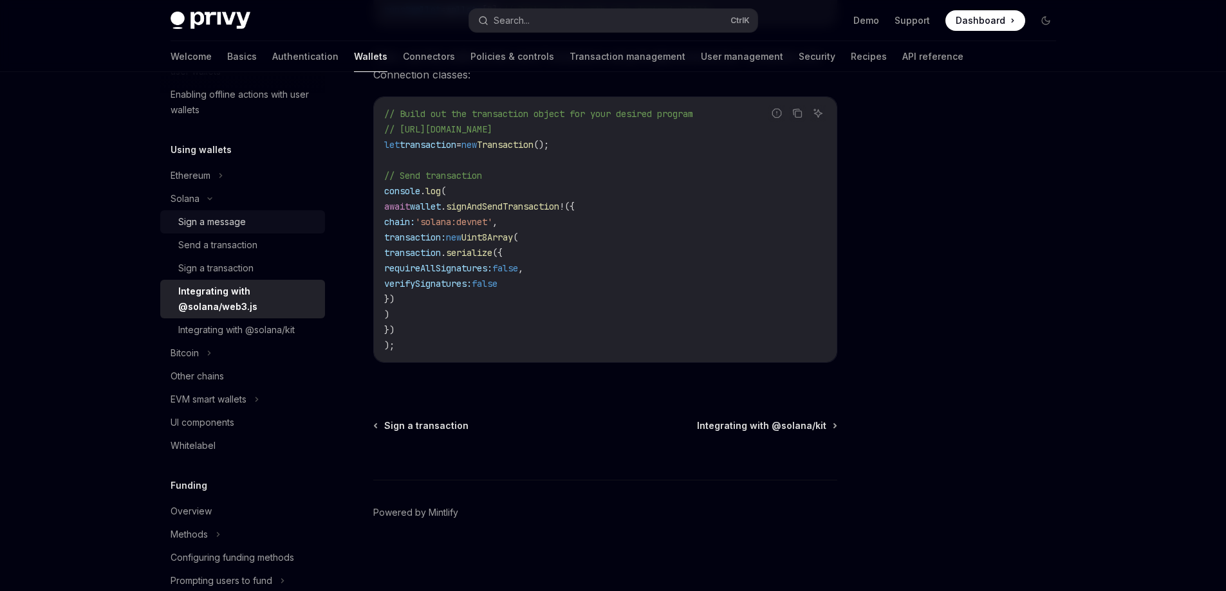
click at [250, 229] on div "Sign a message" at bounding box center [247, 221] width 139 height 15
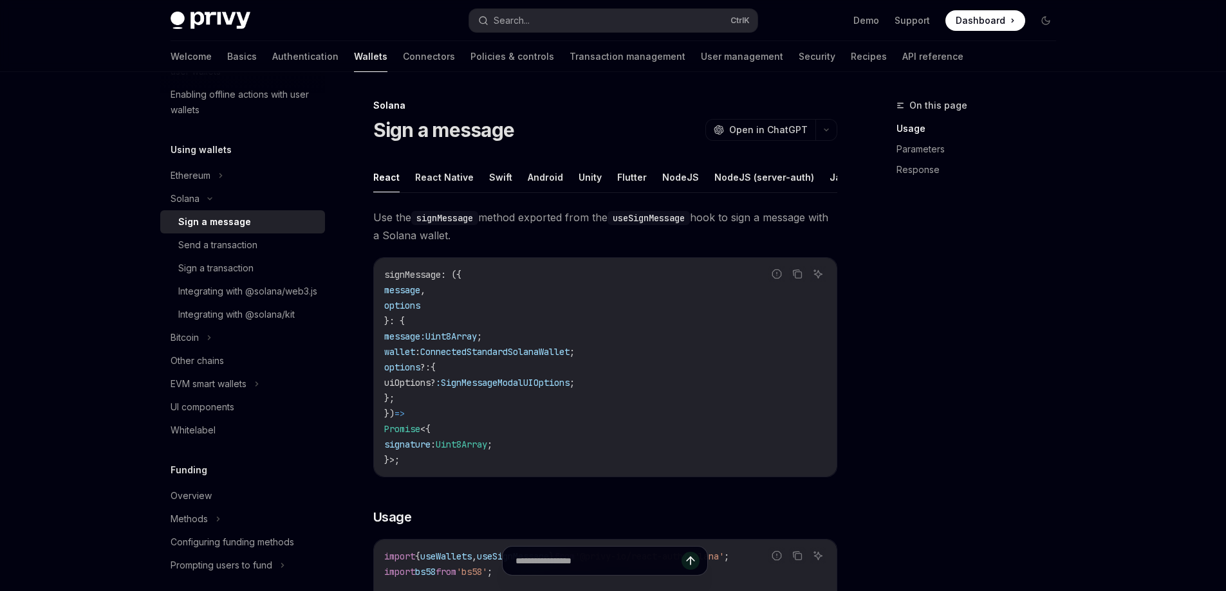
scroll to position [0, 53]
click at [819, 171] on button "REST API" at bounding box center [835, 177] width 41 height 30
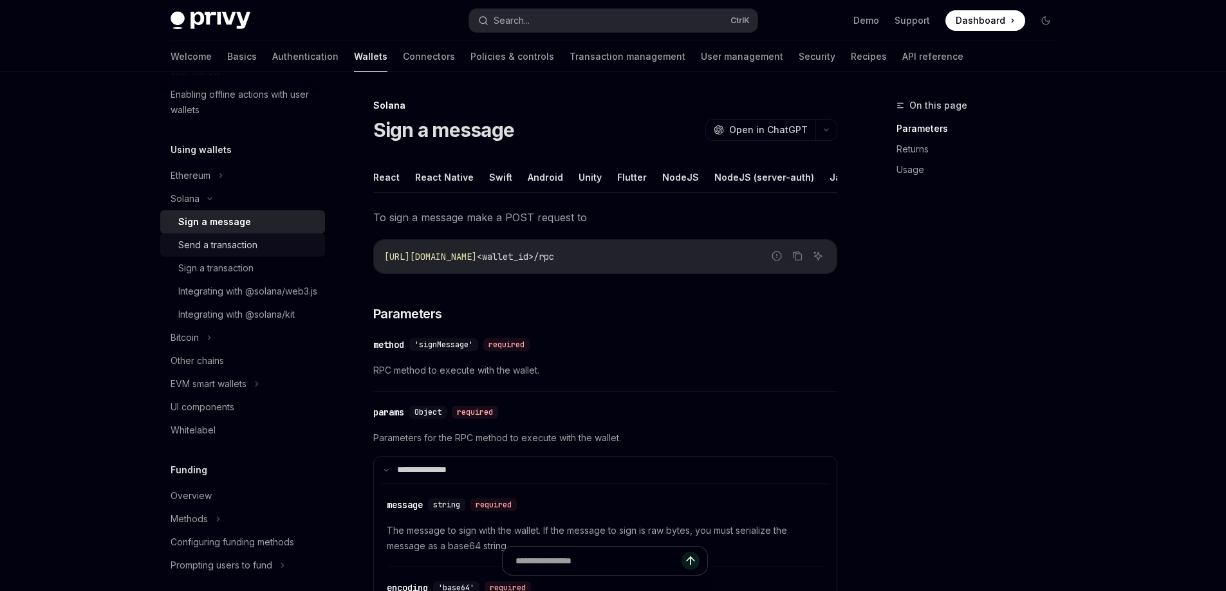
click at [271, 244] on div "Send a transaction" at bounding box center [247, 244] width 139 height 15
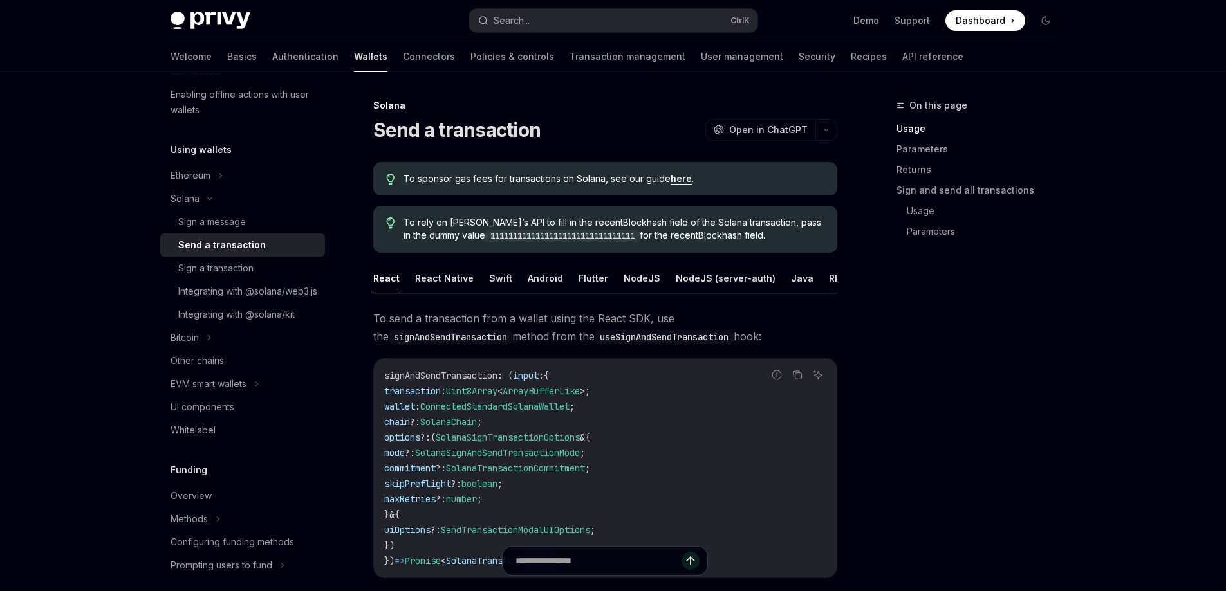
click at [829, 270] on button "REST API" at bounding box center [849, 278] width 41 height 30
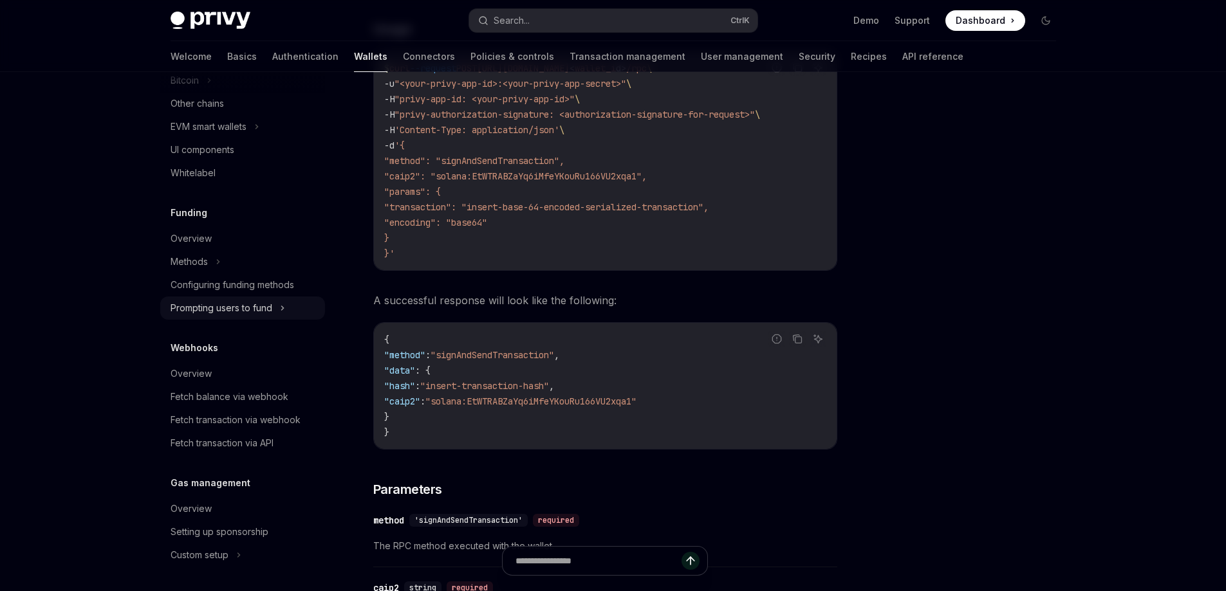
scroll to position [499, 0]
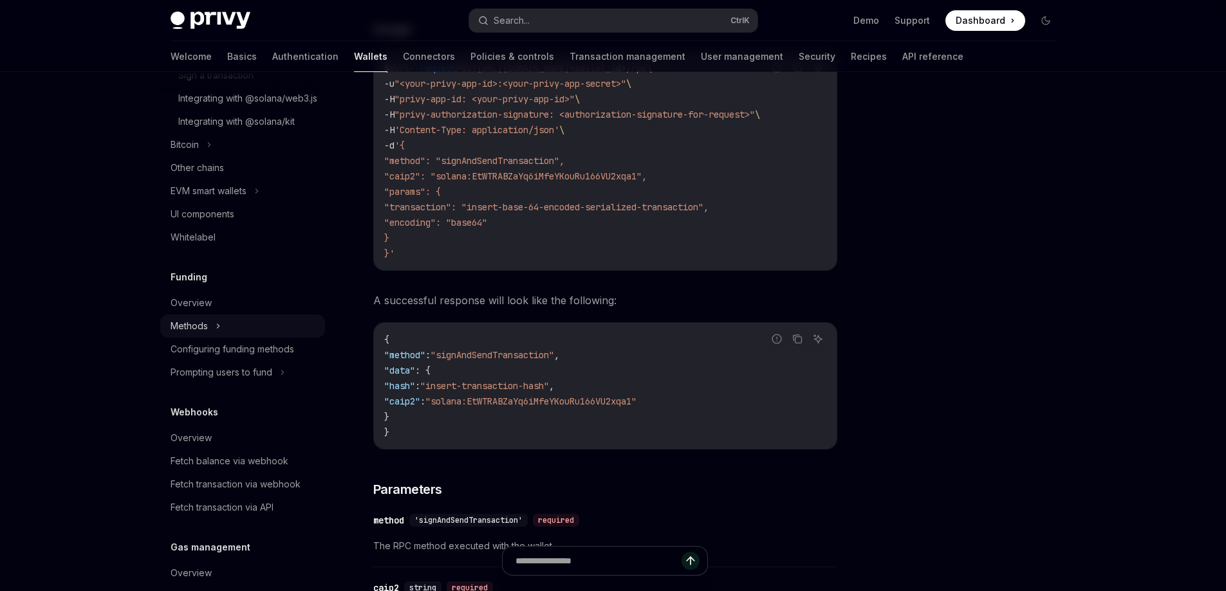
click at [291, 332] on div "Methods" at bounding box center [242, 326] width 165 height 23
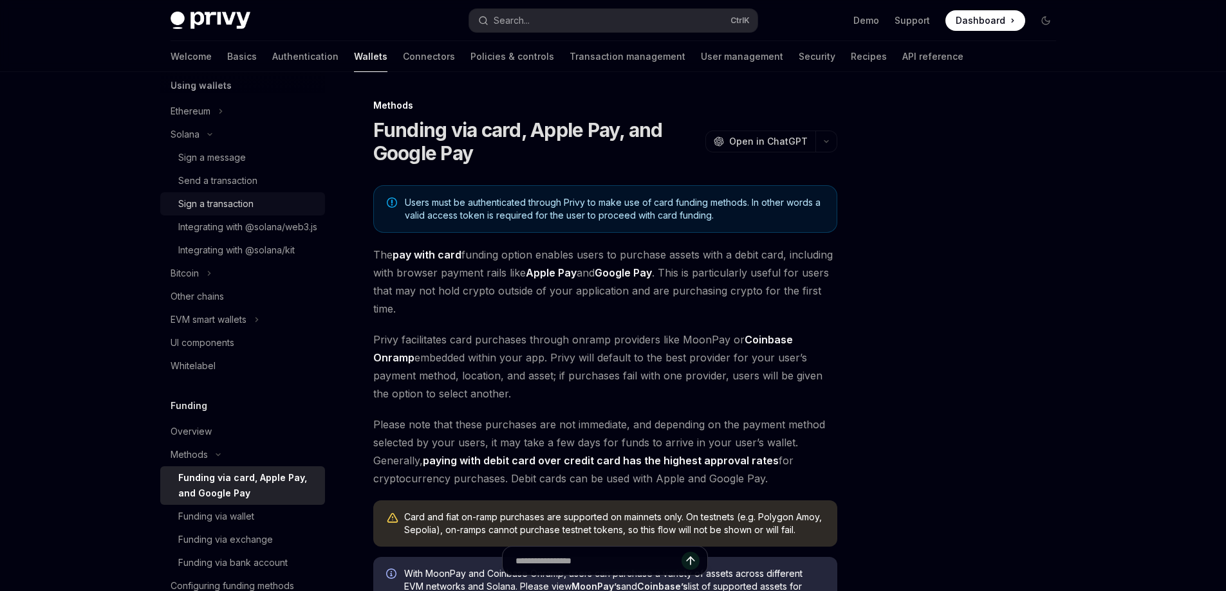
scroll to position [241, 0]
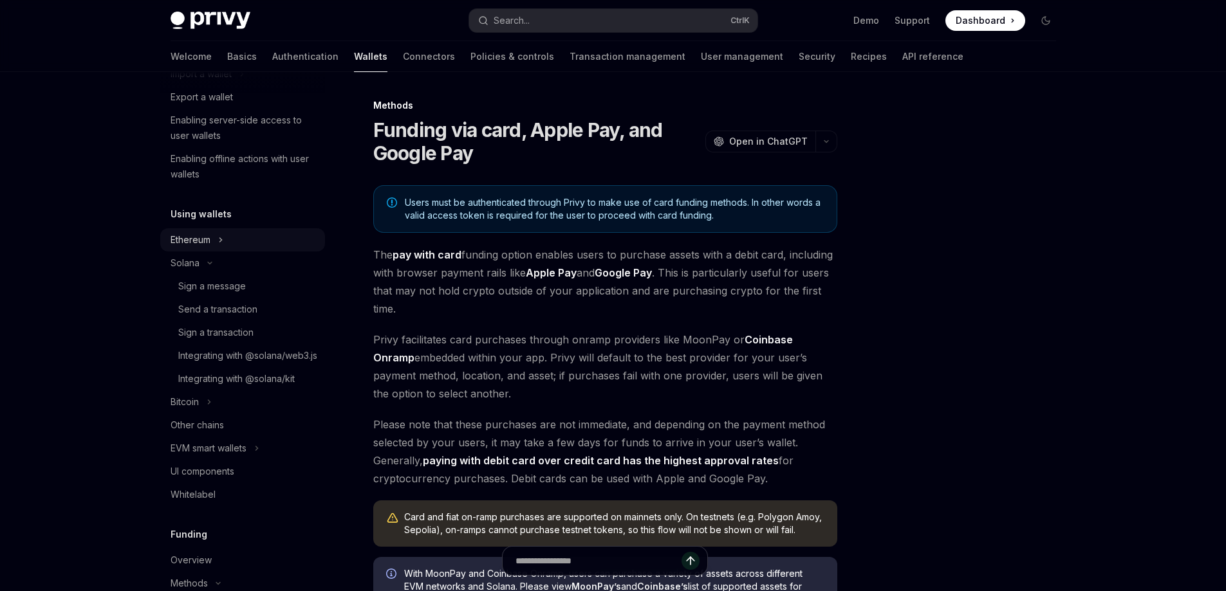
click at [293, 243] on div "Ethereum" at bounding box center [242, 239] width 165 height 23
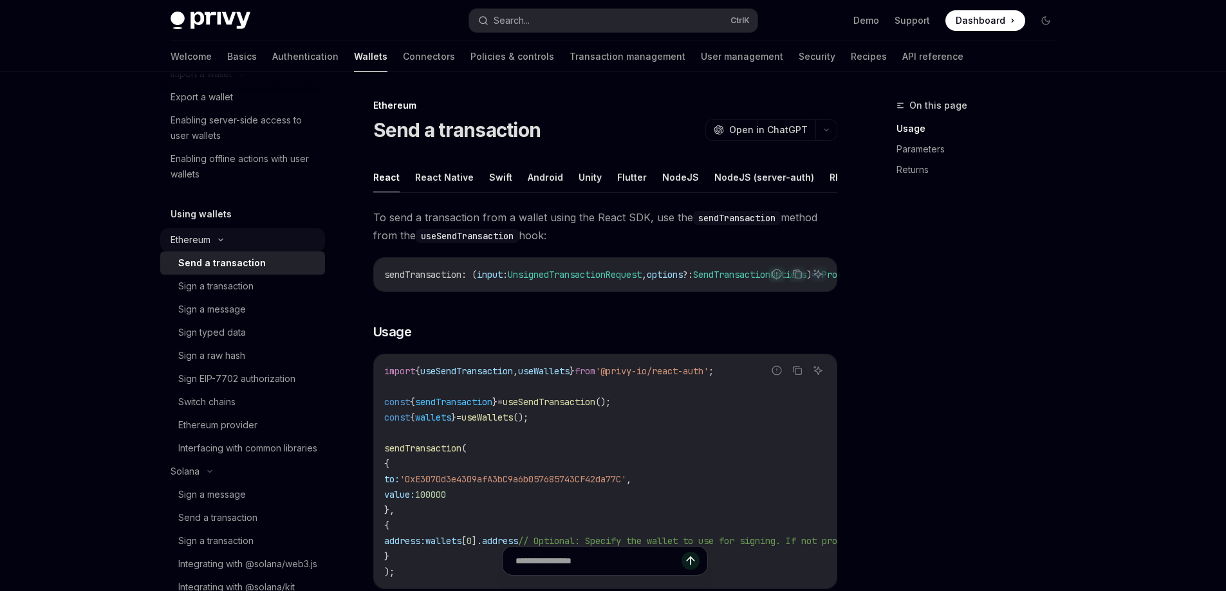
click at [293, 243] on div "Ethereum" at bounding box center [242, 239] width 165 height 23
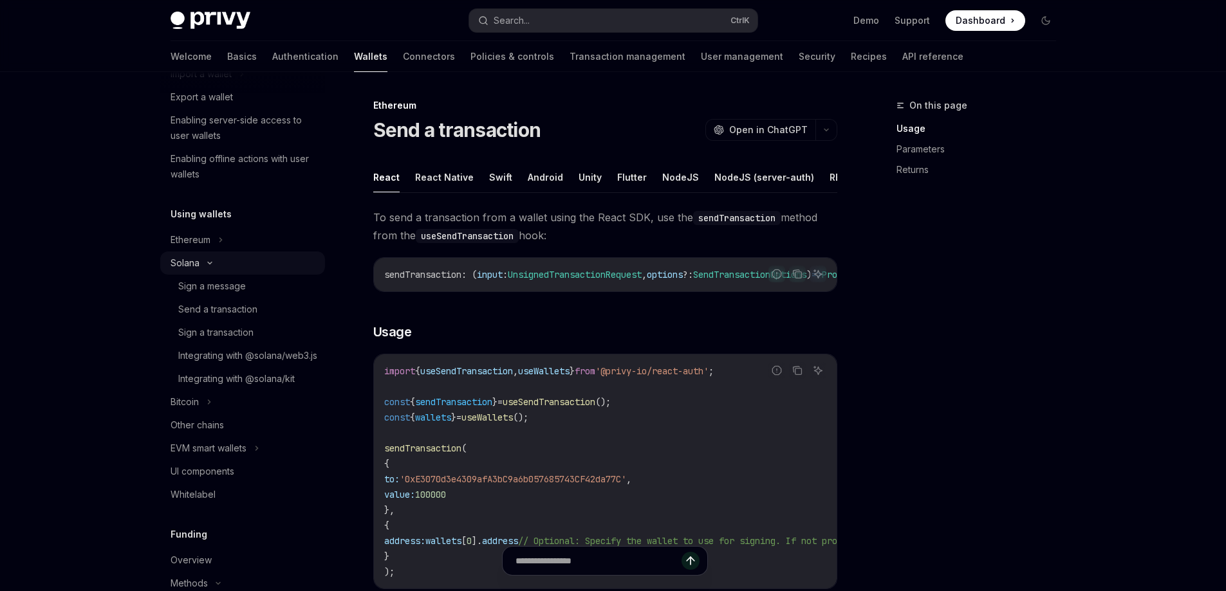
click at [290, 259] on div "Solana" at bounding box center [242, 263] width 165 height 23
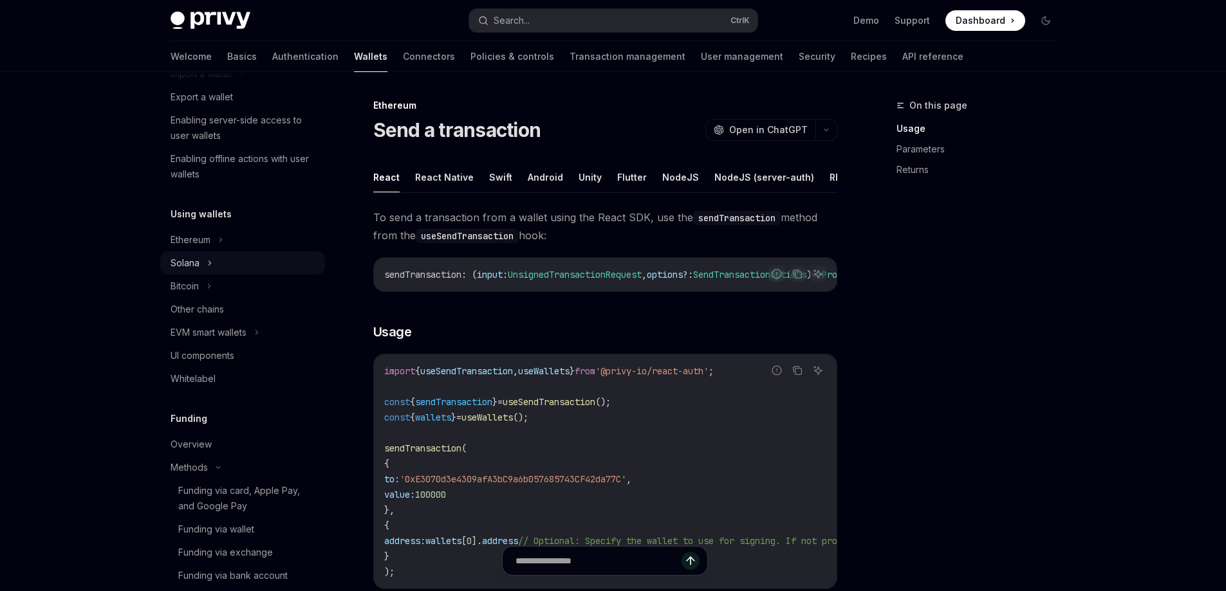
click at [288, 260] on div "Solana" at bounding box center [242, 263] width 165 height 23
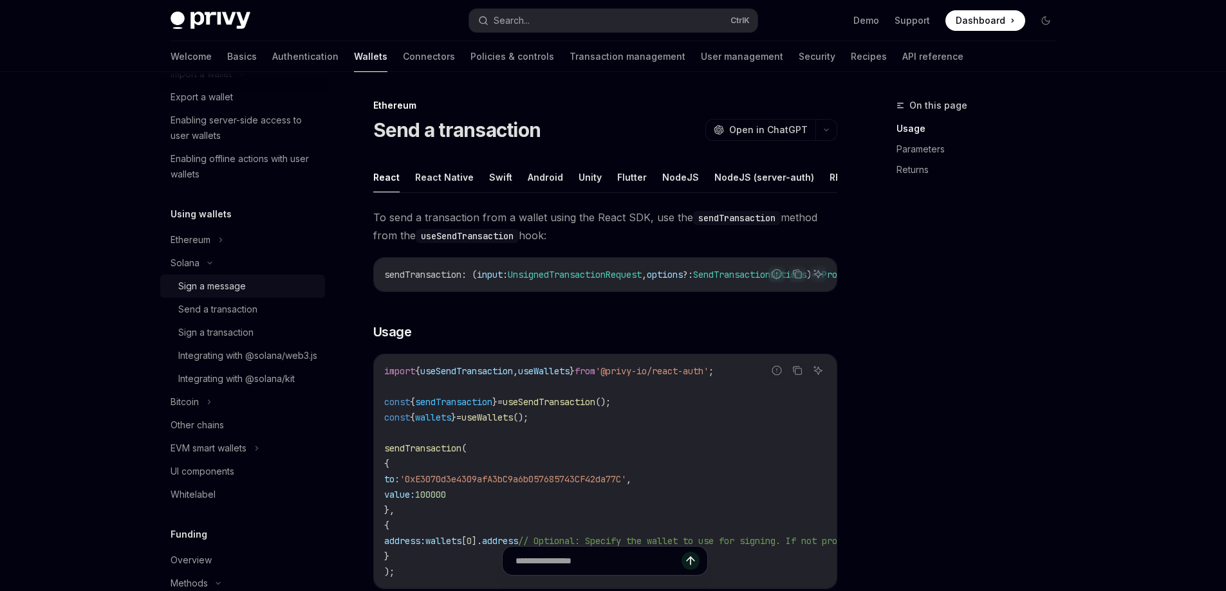
click at [283, 282] on div "Sign a message" at bounding box center [247, 286] width 139 height 15
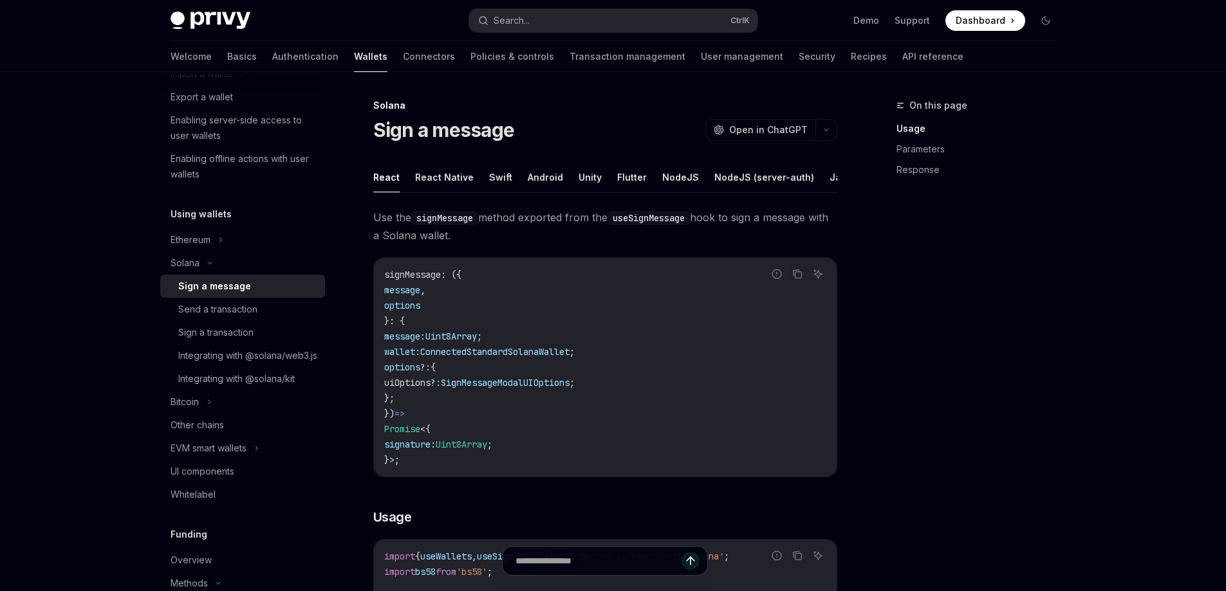
type textarea "*"
